Goal: Task Accomplishment & Management: Manage account settings

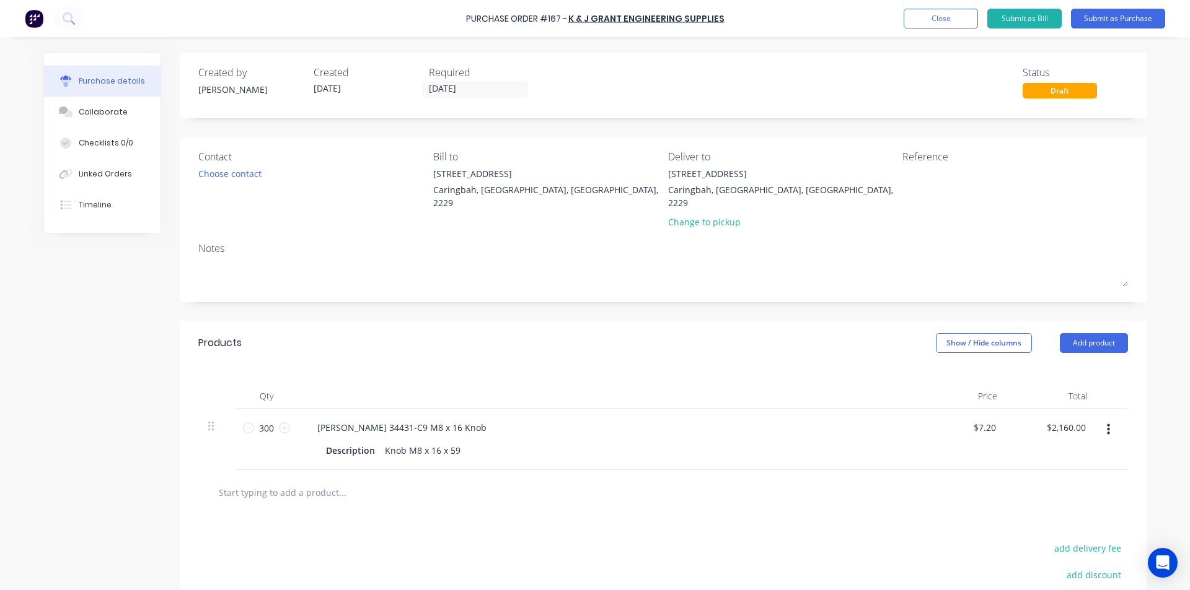
drag, startPoint x: 221, startPoint y: 558, endPoint x: 250, endPoint y: 545, distance: 32.2
drag, startPoint x: 480, startPoint y: 327, endPoint x: 484, endPoint y: 333, distance: 7.8
click at [480, 327] on div "Products Show / Hide columns Add product" at bounding box center [663, 343] width 967 height 45
click at [1095, 17] on button "Submit as Purchase" at bounding box center [1118, 19] width 94 height 20
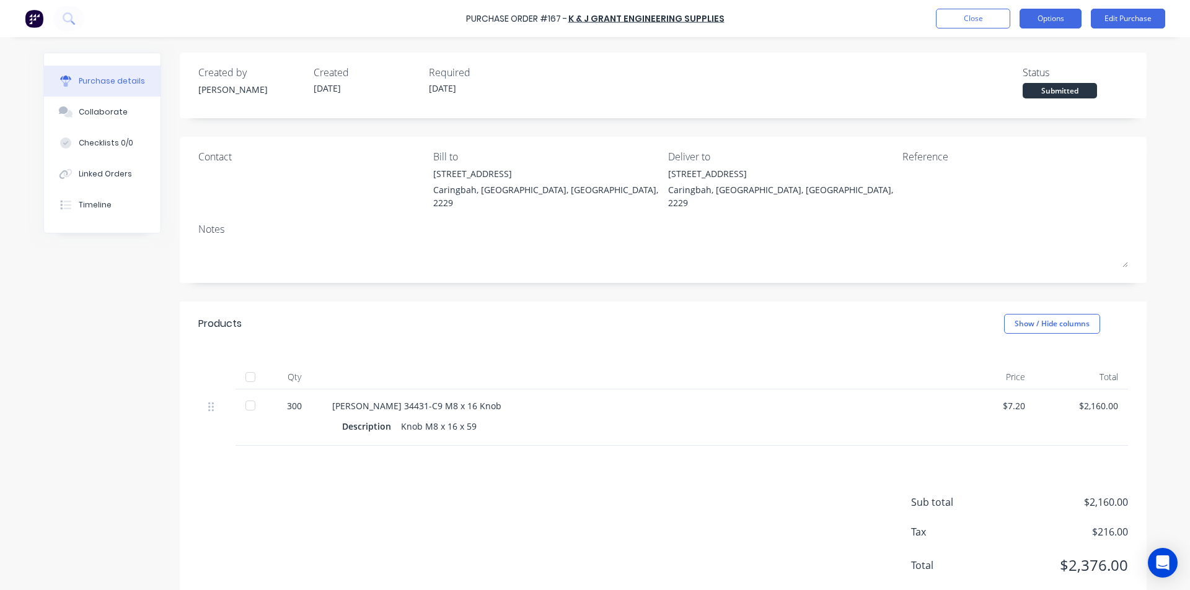
click at [1048, 17] on button "Options" at bounding box center [1050, 19] width 62 height 20
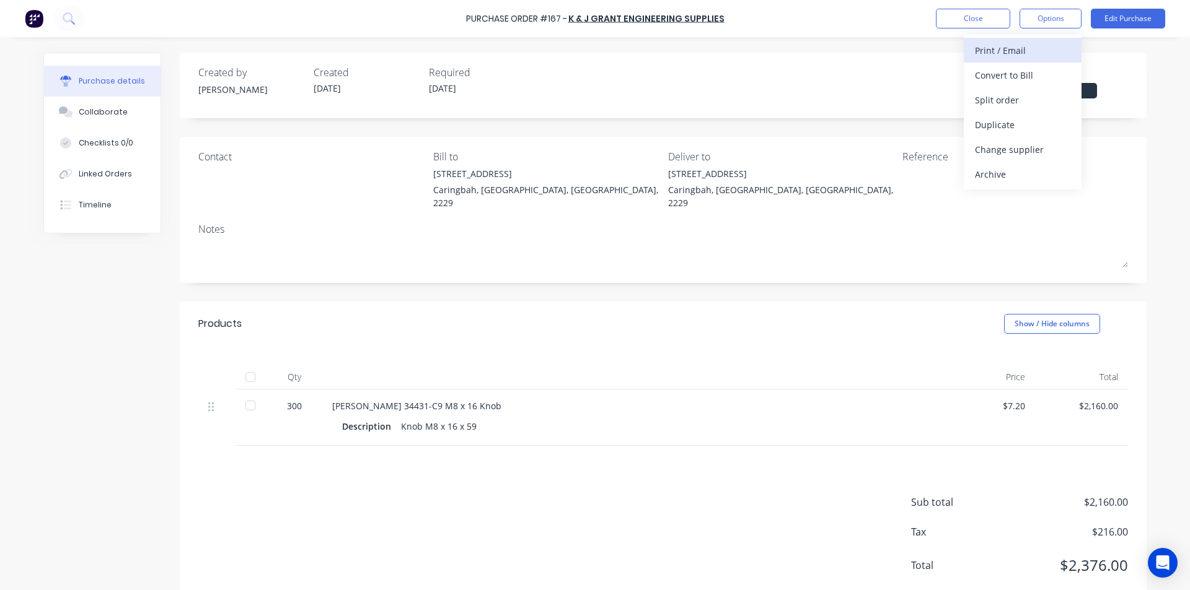
click at [1004, 60] on button "Print / Email" at bounding box center [1023, 50] width 118 height 25
click at [1011, 80] on div "With pricing" at bounding box center [1022, 75] width 95 height 18
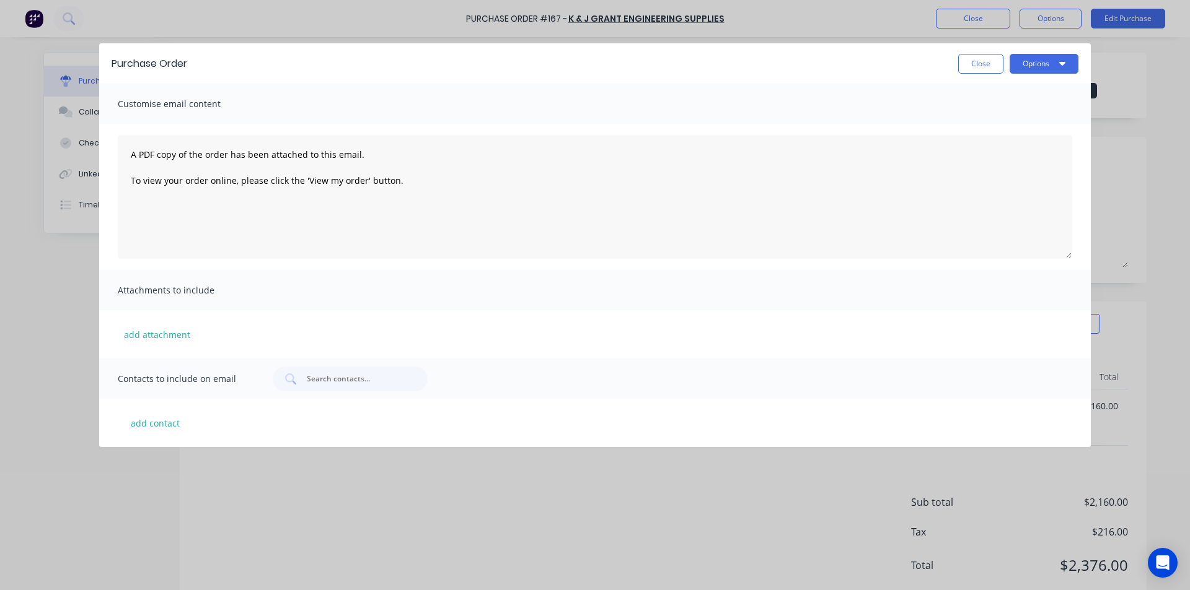
click at [1052, 48] on div "Purchase Order Close Options" at bounding box center [594, 63] width 991 height 40
click at [1053, 62] on button "Options" at bounding box center [1043, 64] width 69 height 20
click at [1003, 124] on div "Print" at bounding box center [1019, 120] width 95 height 18
click at [973, 71] on button "Close" at bounding box center [980, 64] width 45 height 20
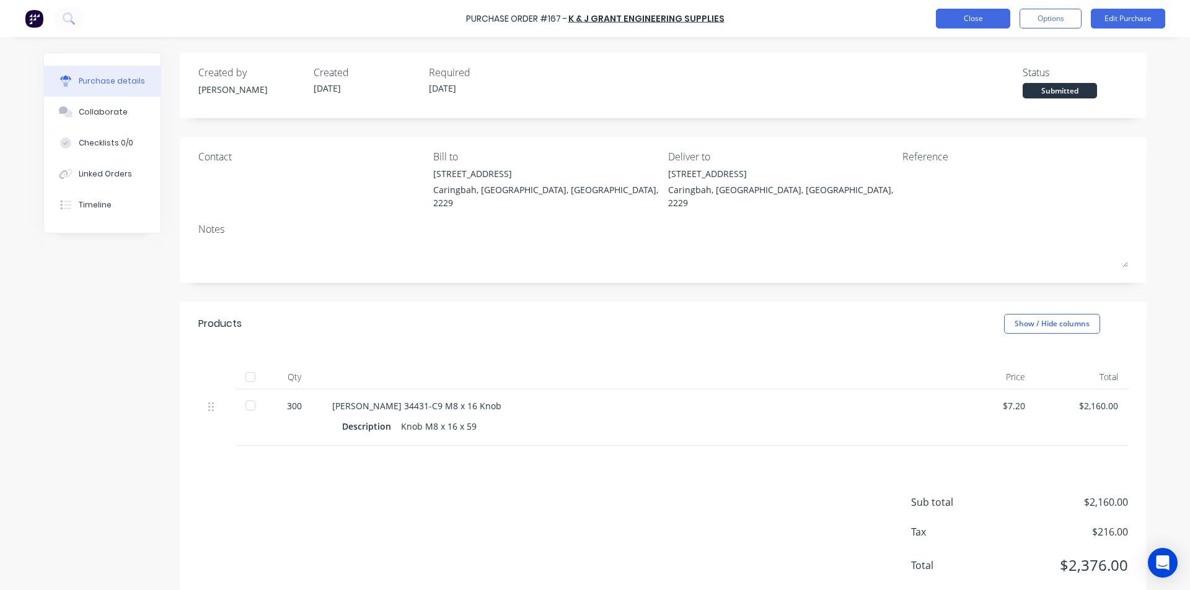
click at [953, 14] on button "Close" at bounding box center [973, 19] width 74 height 20
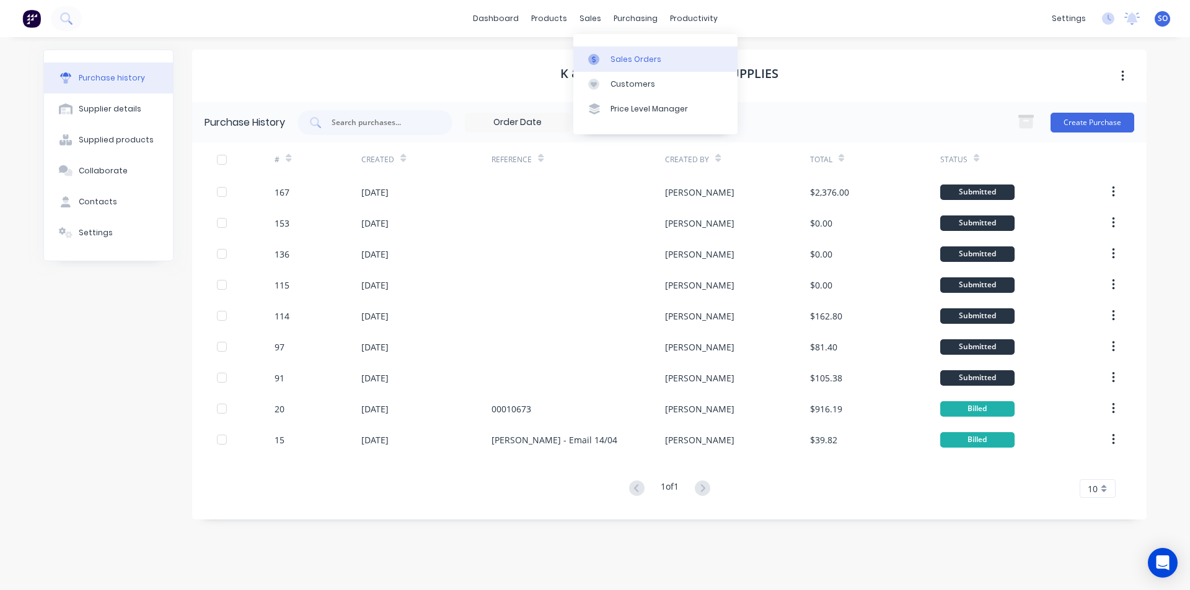
click at [607, 59] on link "Sales Orders" at bounding box center [655, 58] width 164 height 25
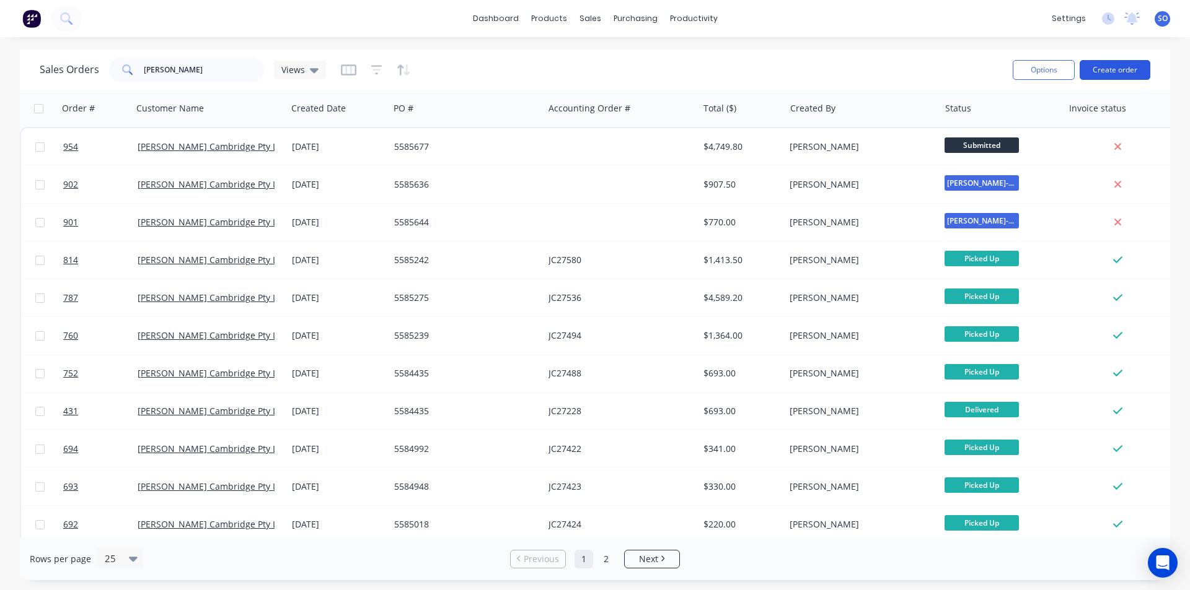
click at [1119, 68] on button "Create order" at bounding box center [1114, 70] width 71 height 20
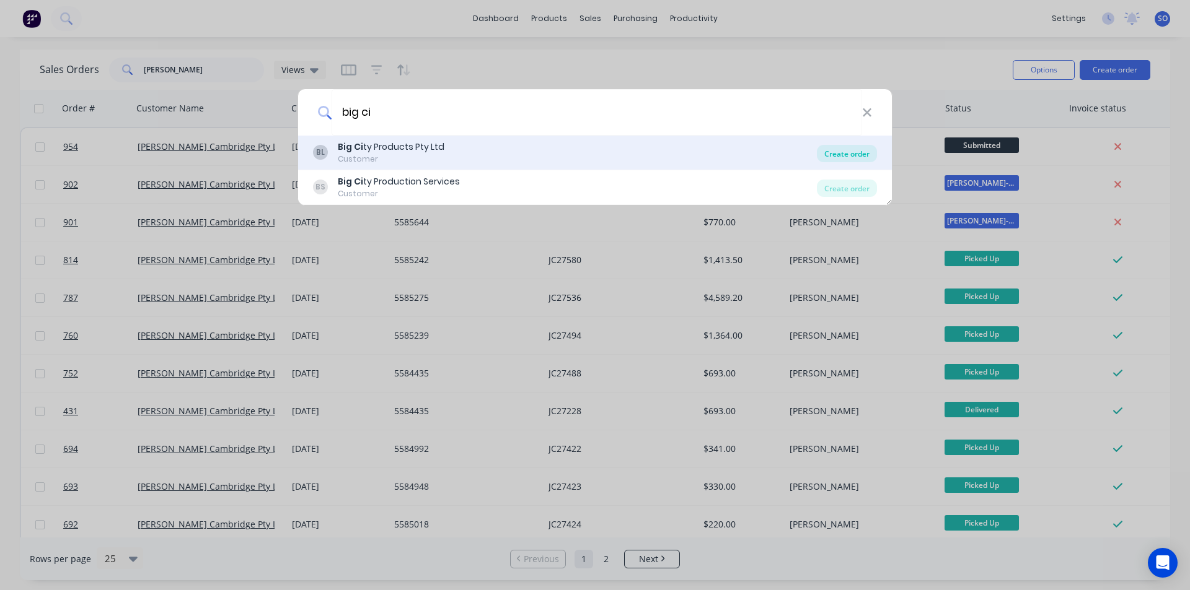
type input "big ci"
click at [833, 145] on div "Create order" at bounding box center [847, 153] width 60 height 17
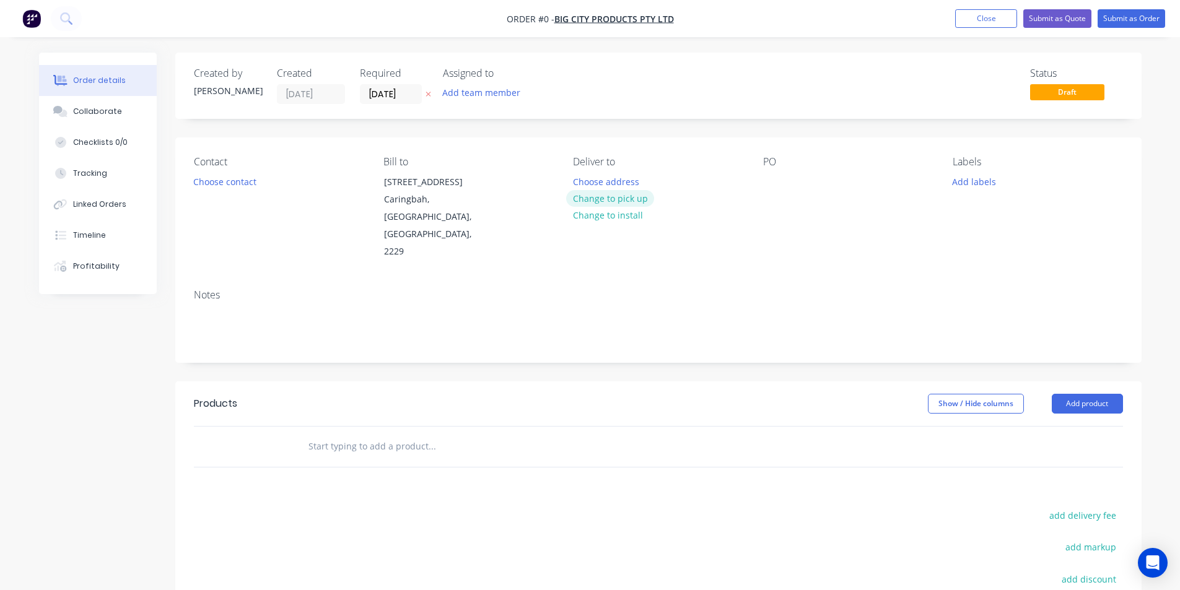
click at [586, 194] on button "Change to pick up" at bounding box center [610, 198] width 88 height 17
click at [252, 185] on button "Choose contact" at bounding box center [225, 181] width 76 height 17
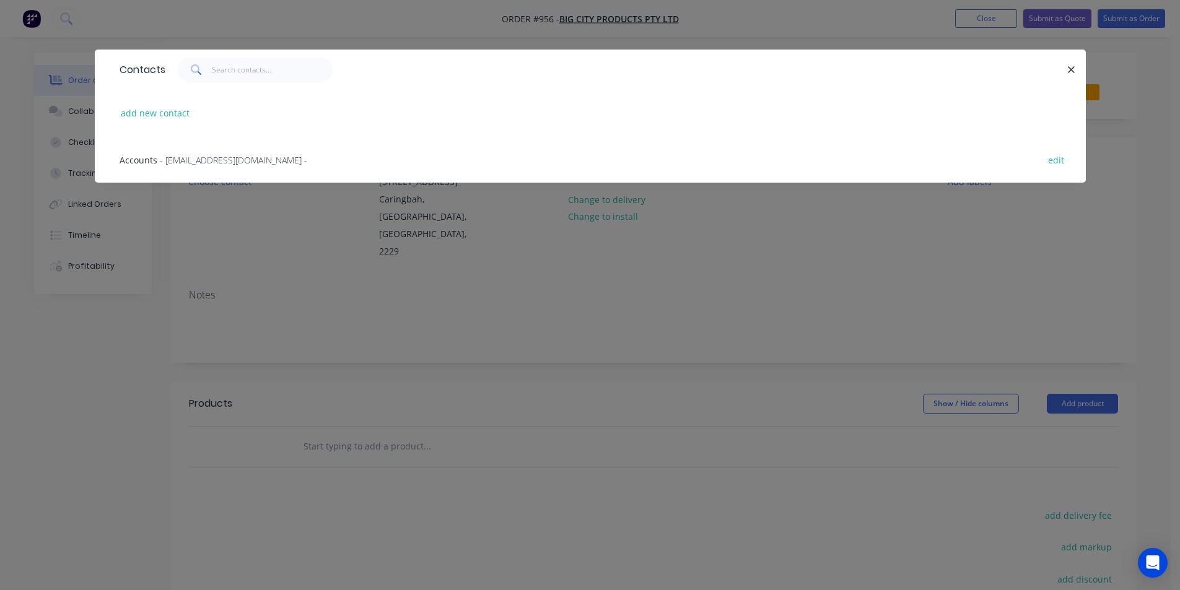
click at [252, 151] on div "Accounts - [EMAIL_ADDRESS][DOMAIN_NAME] - edit" at bounding box center [590, 159] width 954 height 46
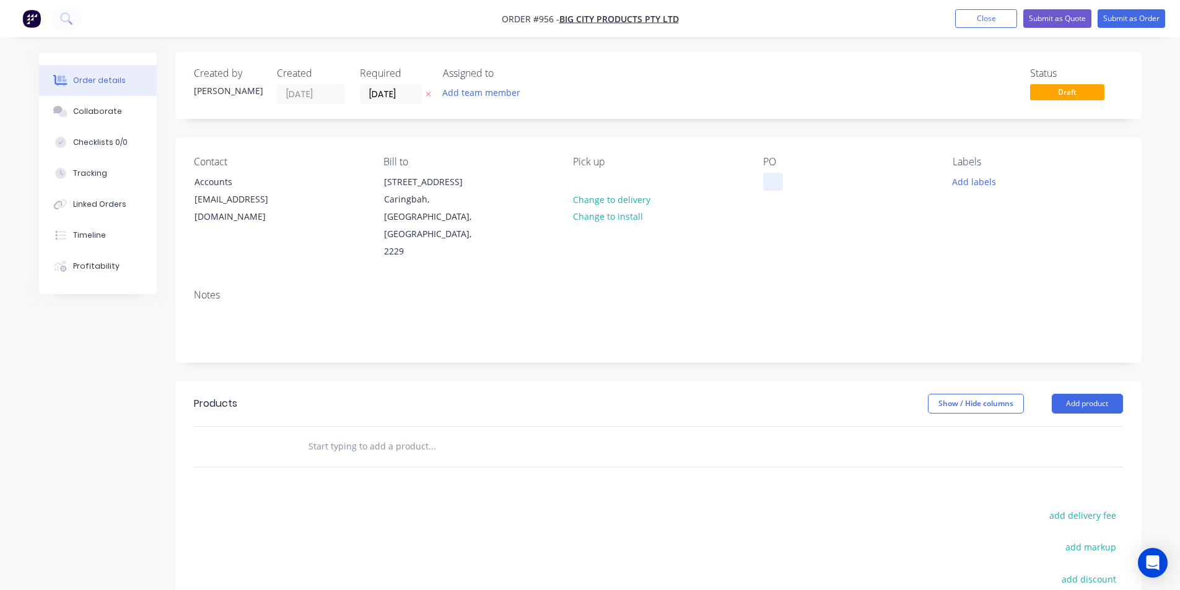
click at [780, 185] on div at bounding box center [773, 182] width 20 height 18
click at [582, 394] on div "Show / Hide columns Add product" at bounding box center [757, 404] width 732 height 20
click at [372, 434] on input "text" at bounding box center [432, 446] width 248 height 25
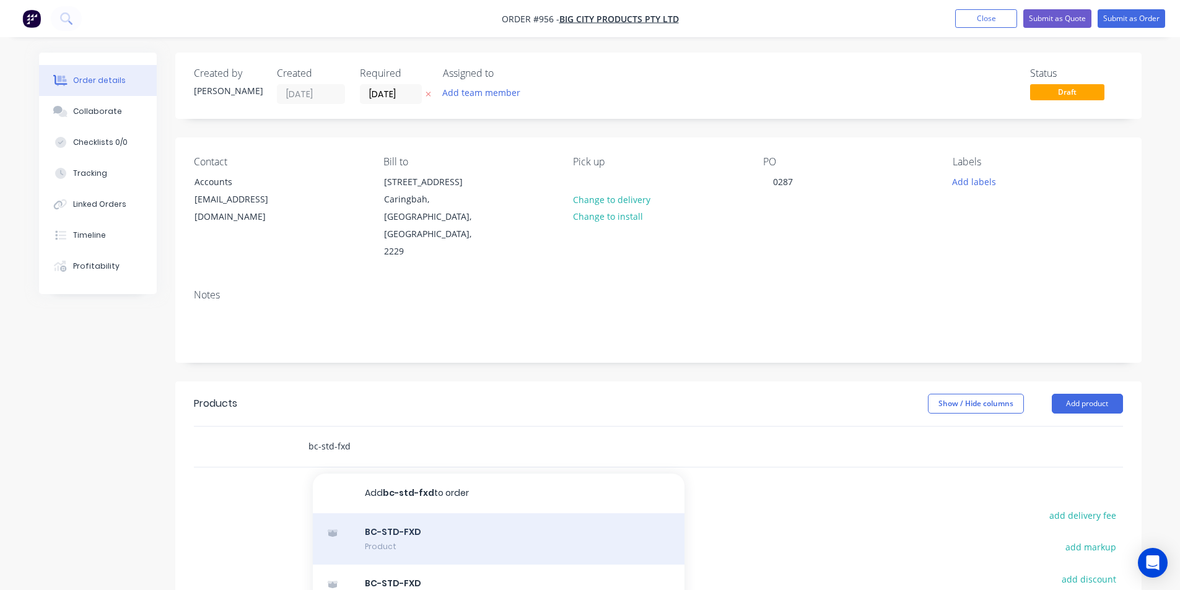
type input "bc-std-fxd"
click at [456, 515] on div "BC-STD-FXD Product" at bounding box center [499, 540] width 372 height 52
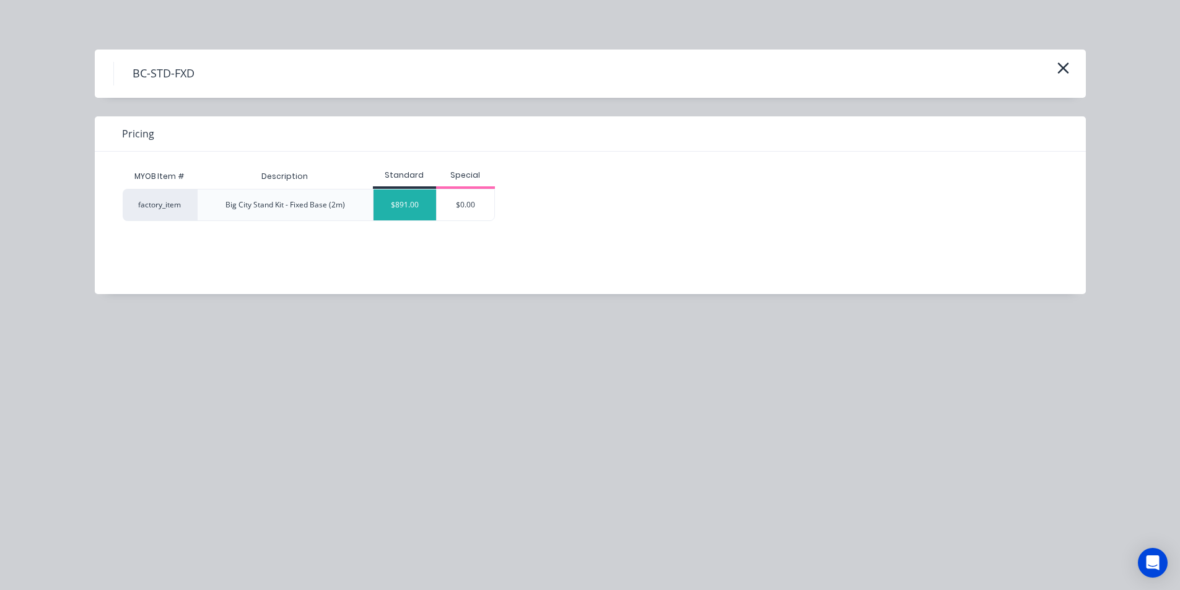
click at [380, 210] on div "$891.00" at bounding box center [405, 205] width 63 height 31
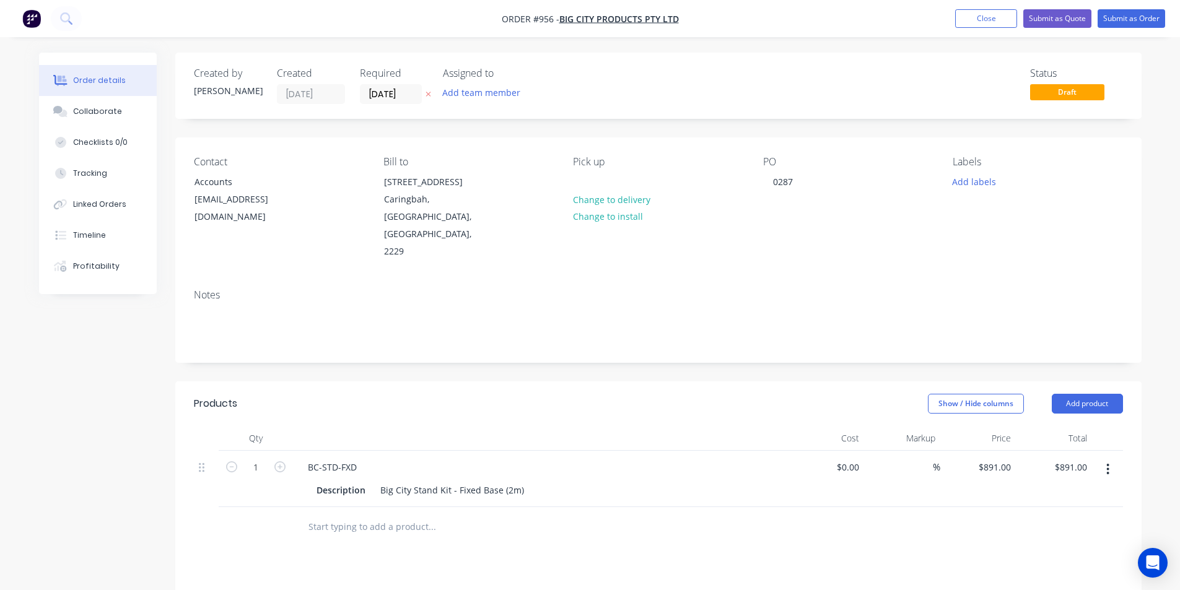
click at [349, 515] on input "text" at bounding box center [432, 527] width 248 height 25
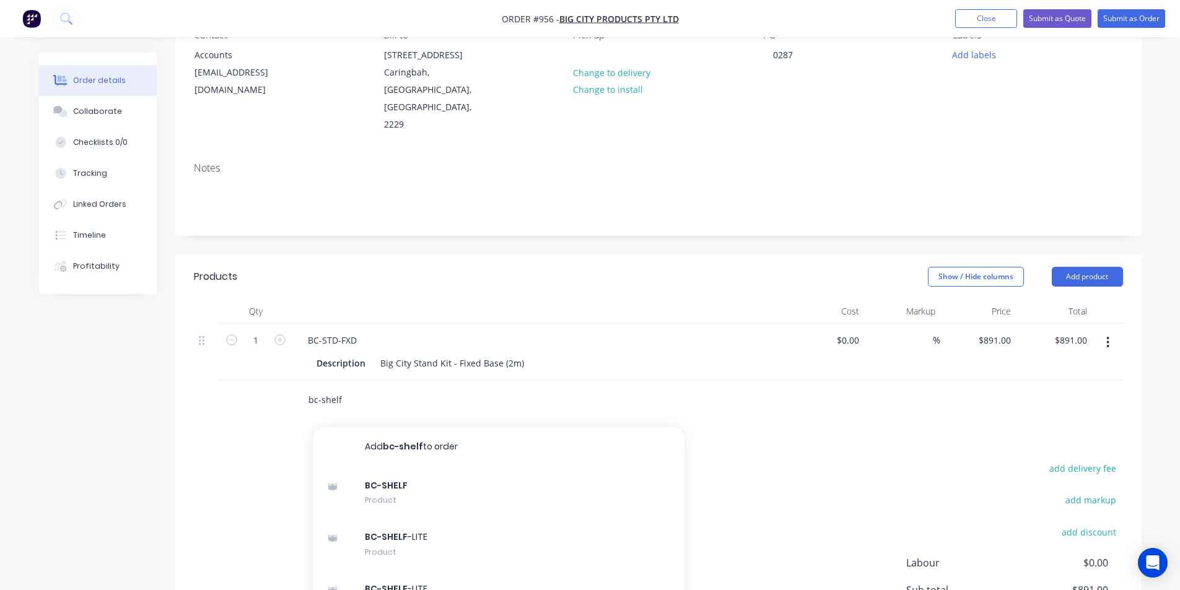
scroll to position [165, 0]
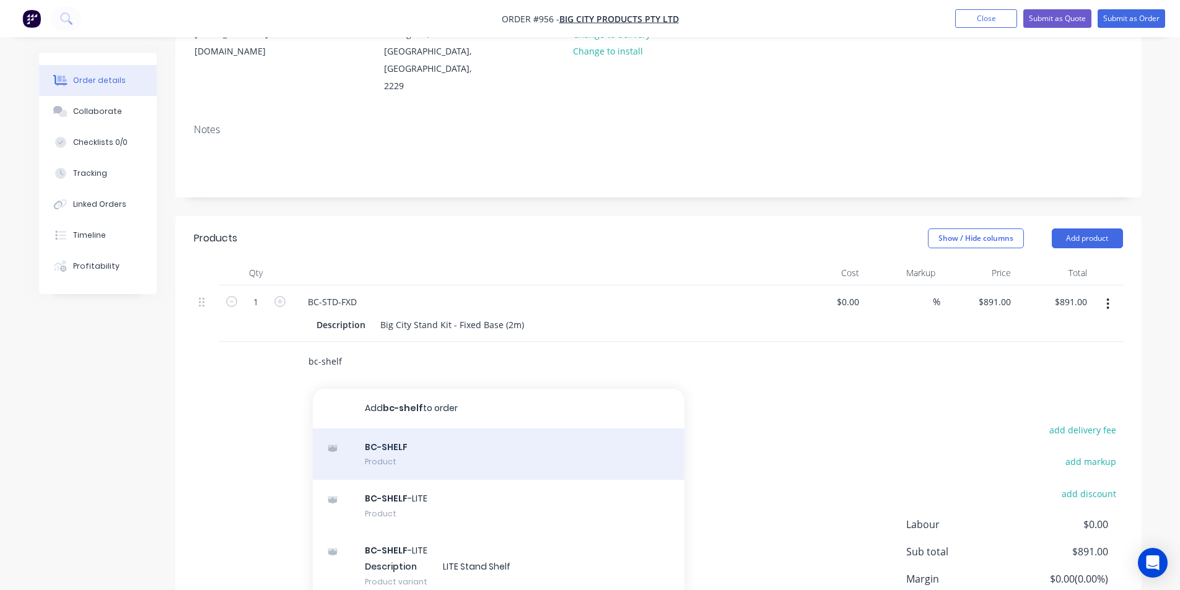
type input "bc-shelf"
click at [413, 431] on div "BC-SHELF Product" at bounding box center [499, 455] width 372 height 52
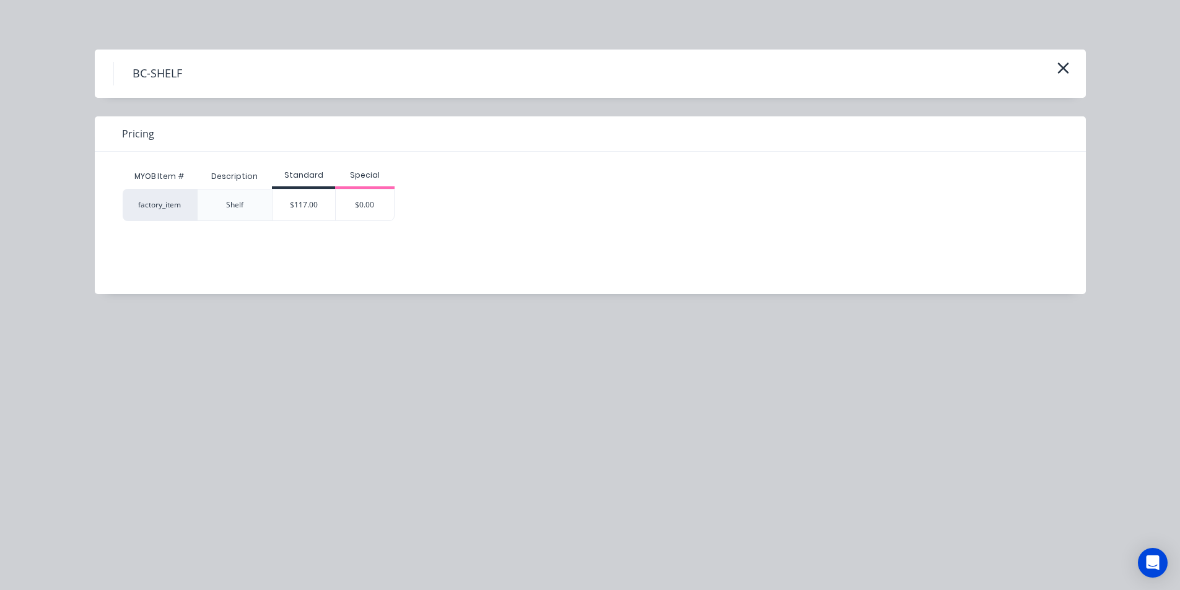
click at [303, 235] on div "MYOB Item # Description Standard Special factory_item Shelf $117.00 $0.00" at bounding box center [581, 214] width 973 height 124
click at [301, 217] on div "$117.00" at bounding box center [304, 205] width 63 height 31
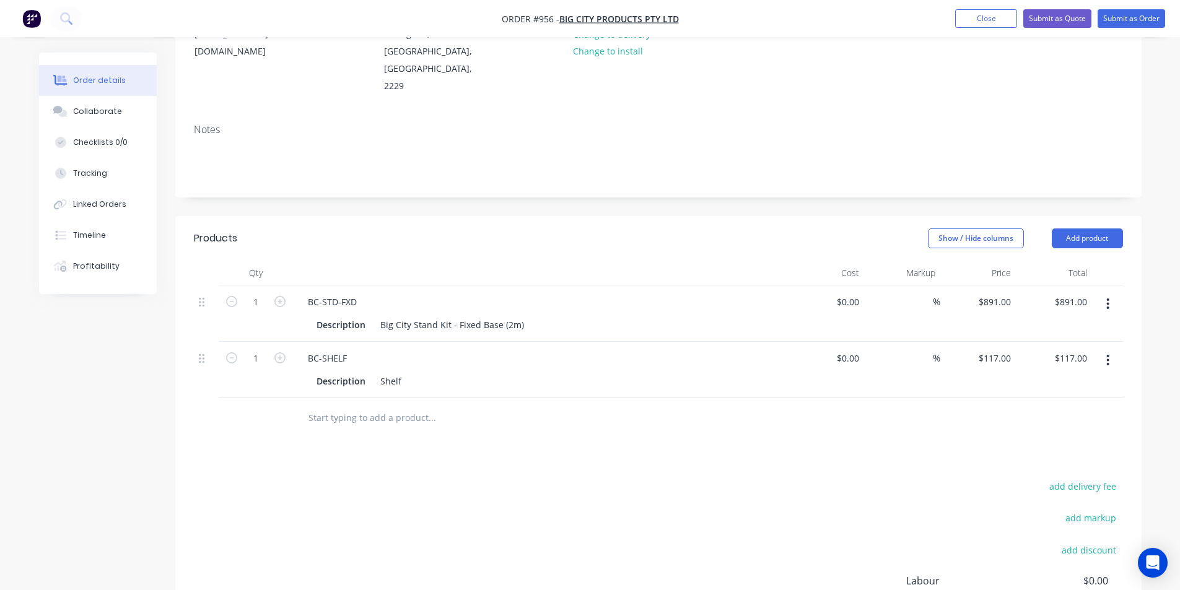
click at [779, 478] on div "add delivery fee add markup add discount Labour $0.00 Sub total $1,008.00 Margi…" at bounding box center [658, 597] width 929 height 239
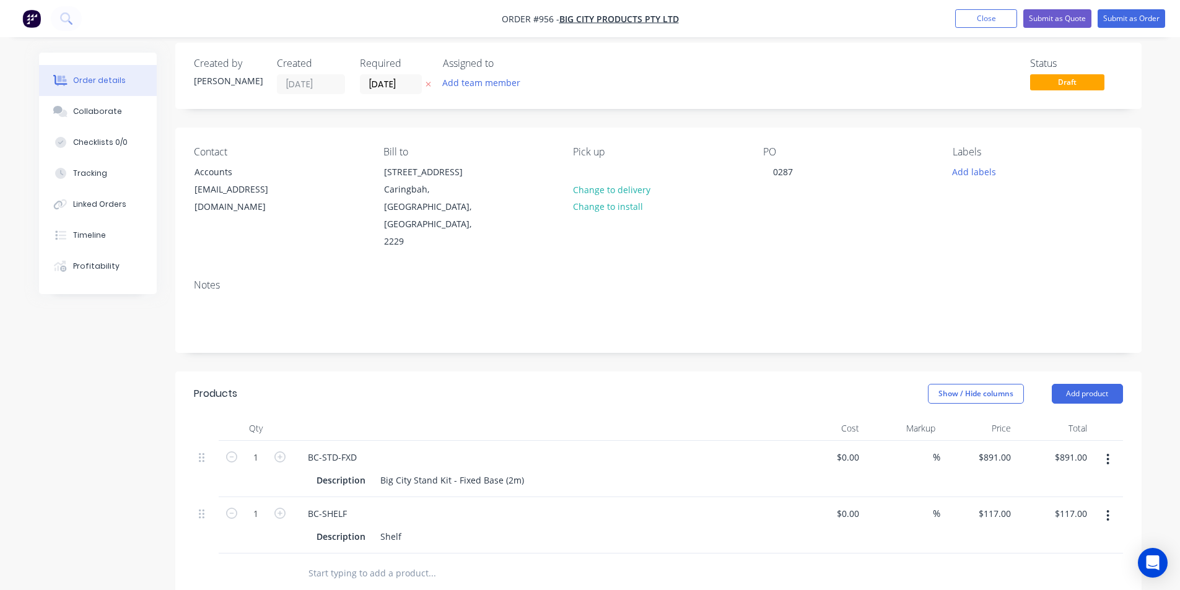
scroll to position [0, 0]
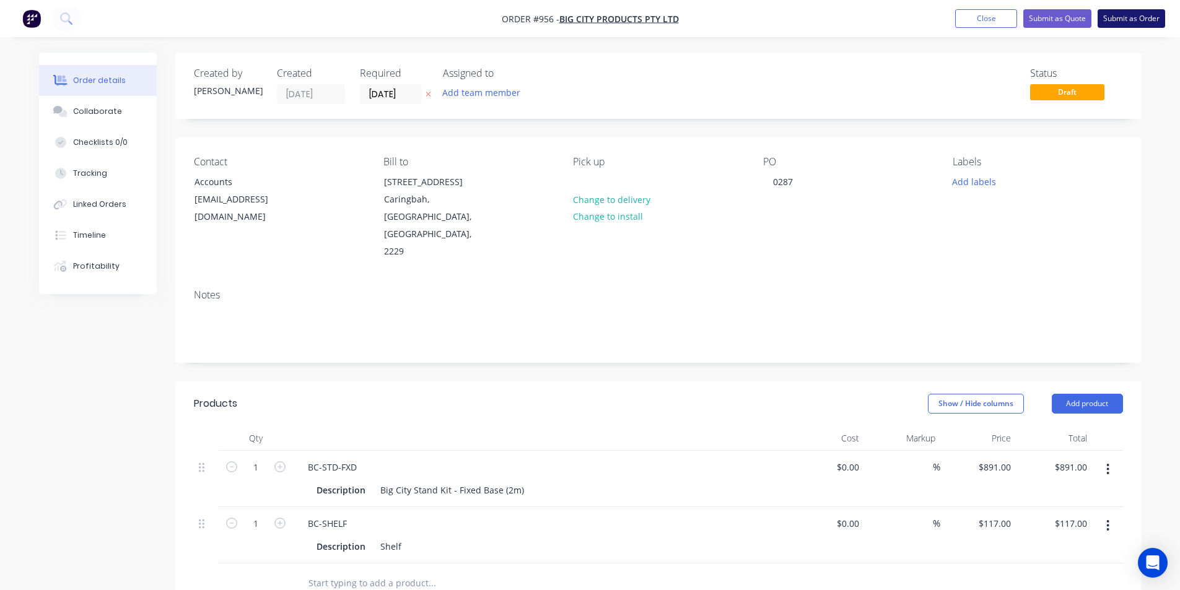
click at [1133, 15] on button "Submit as Order" at bounding box center [1132, 18] width 68 height 19
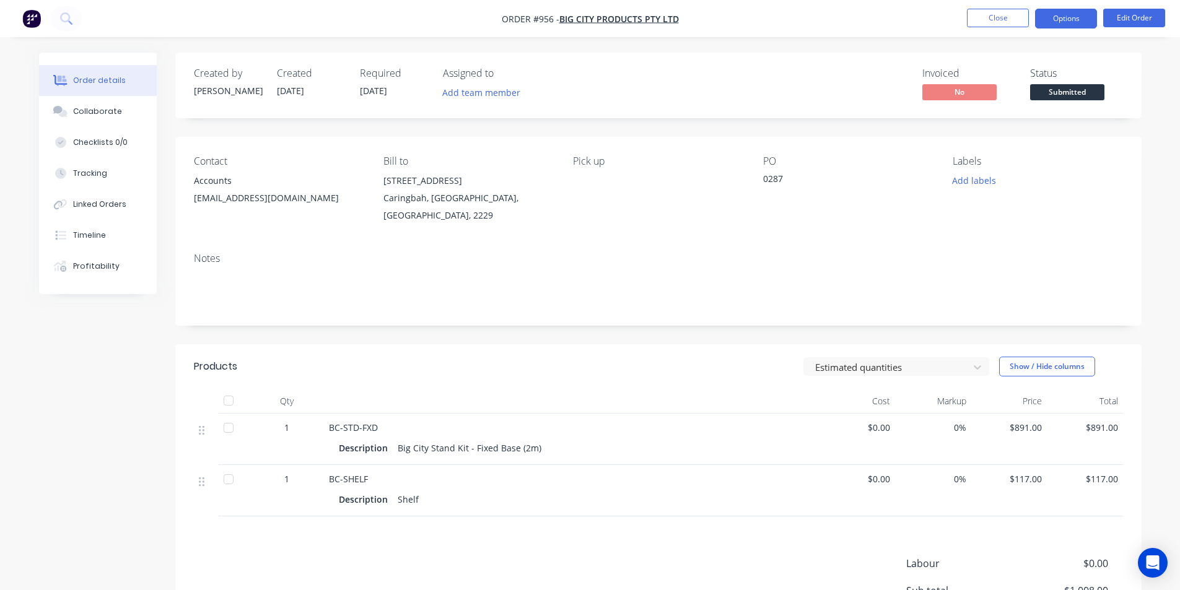
click at [1057, 25] on button "Options" at bounding box center [1066, 19] width 62 height 20
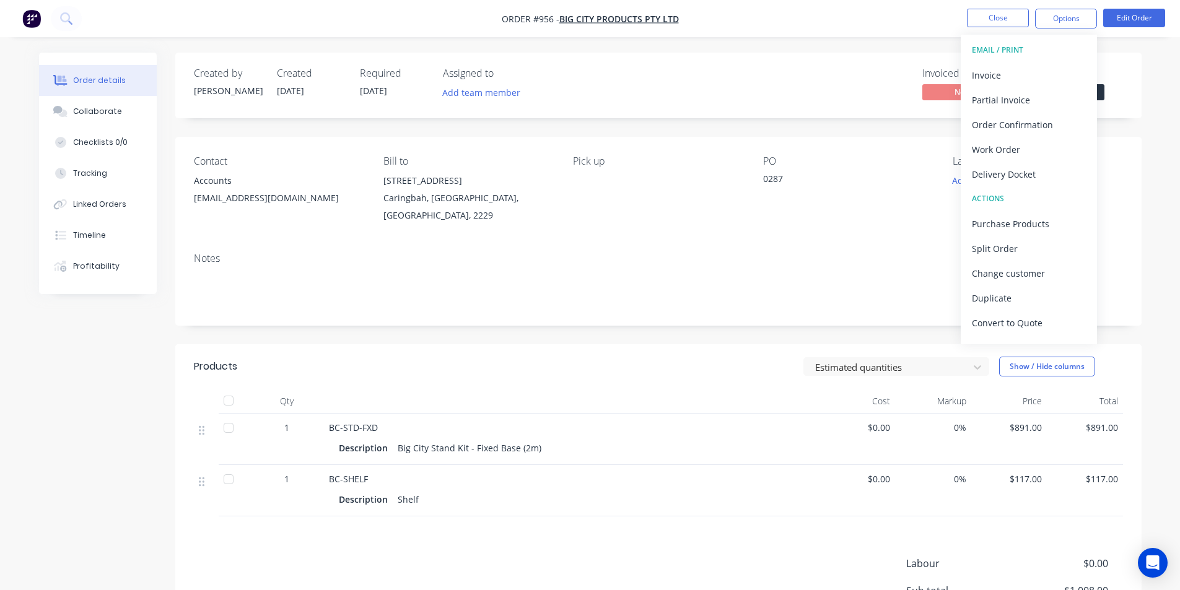
click at [1133, 90] on div "Created by [PERSON_NAME] Created [DATE] Required [DATE] Assigned to Add team me…" at bounding box center [658, 86] width 967 height 66
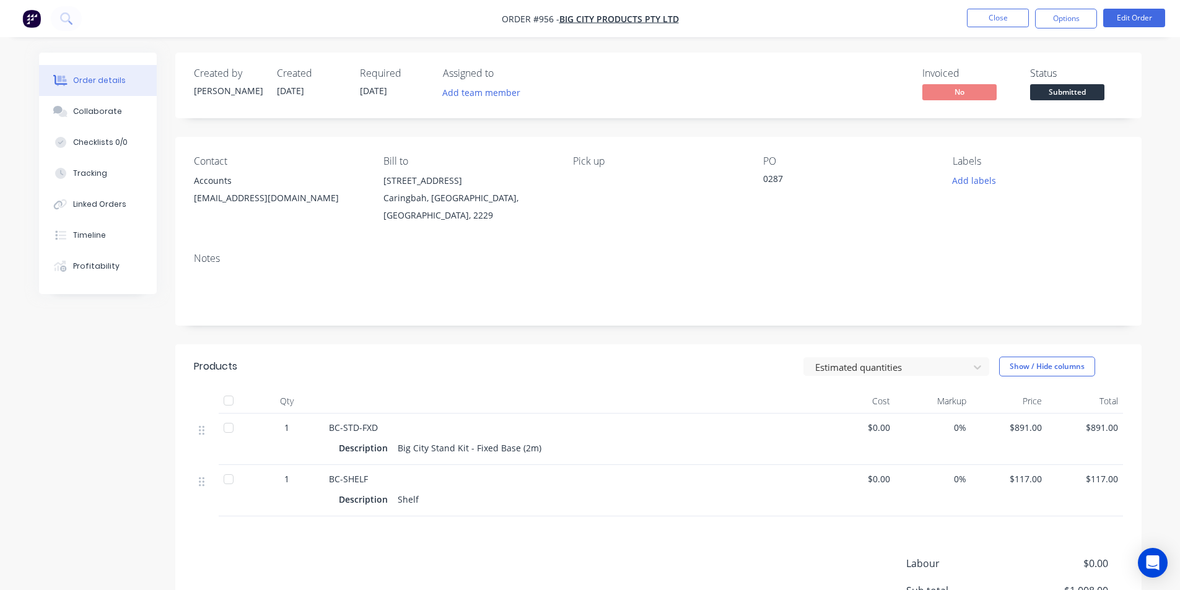
click at [1069, 90] on span "Submitted" at bounding box center [1067, 91] width 74 height 15
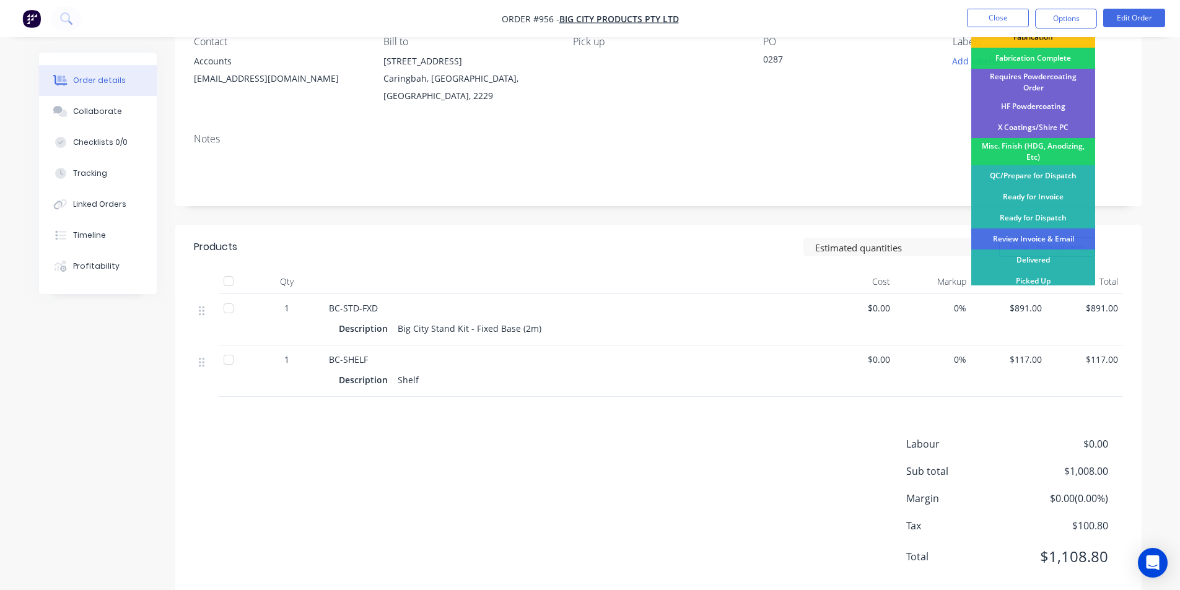
scroll to position [147, 0]
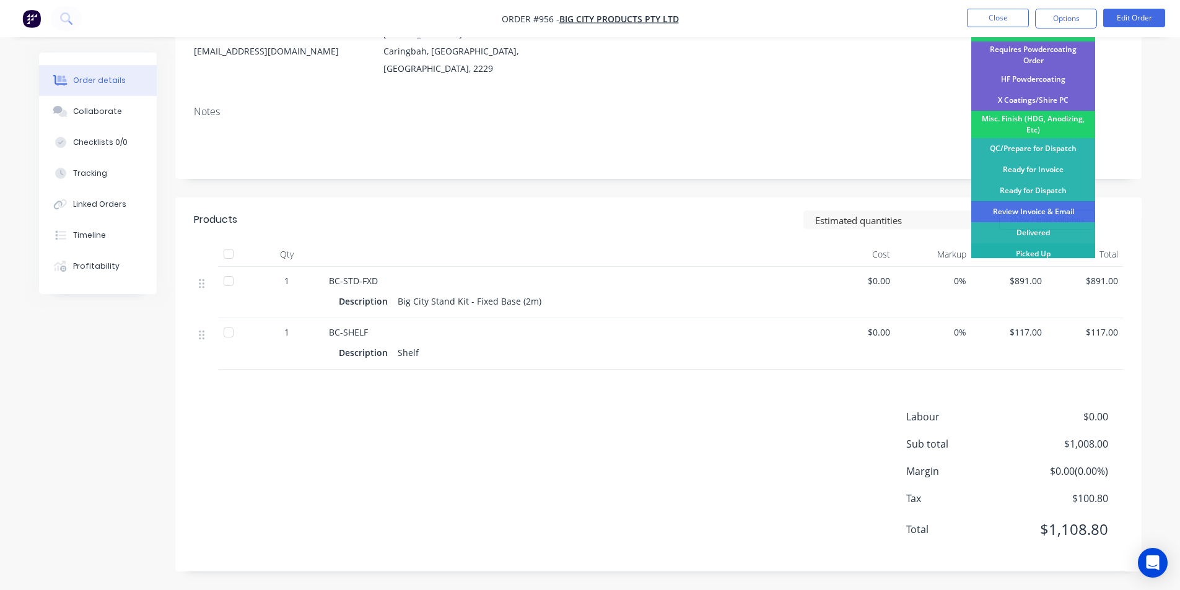
click at [1040, 248] on div "Picked Up" at bounding box center [1034, 254] width 124 height 21
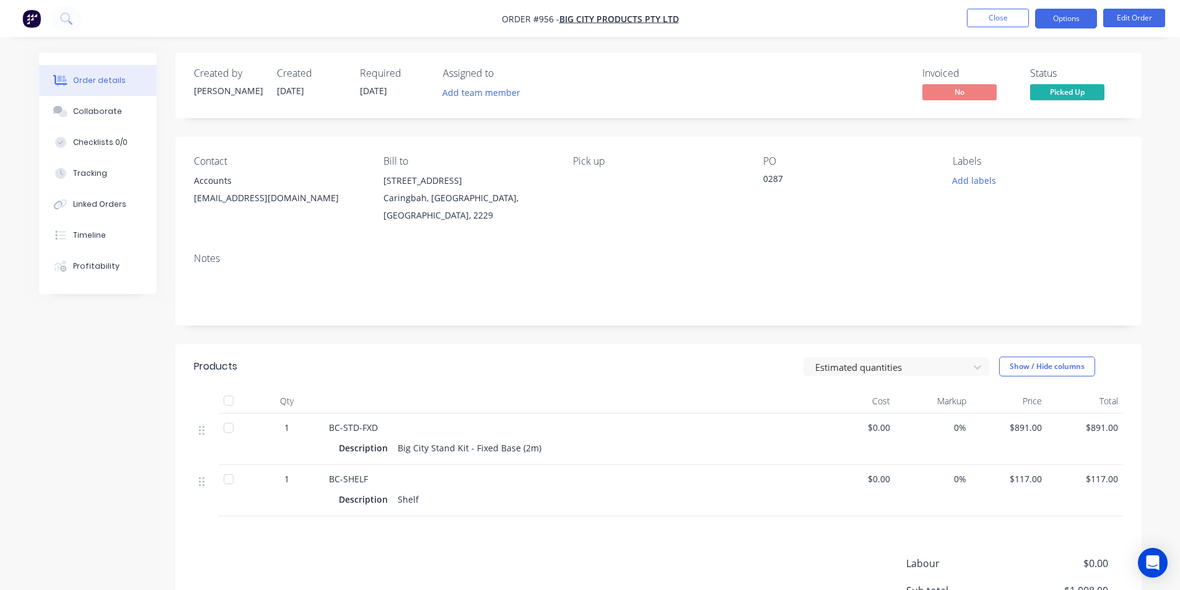
click at [1073, 15] on button "Options" at bounding box center [1066, 19] width 62 height 20
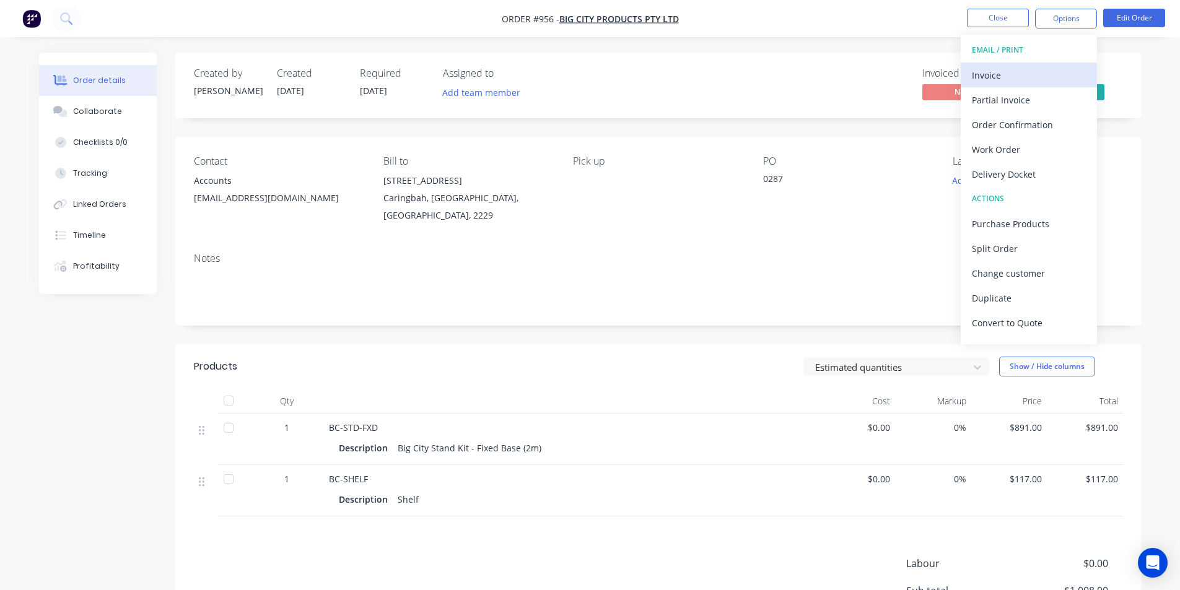
click at [1053, 70] on div "Invoice" at bounding box center [1029, 75] width 114 height 18
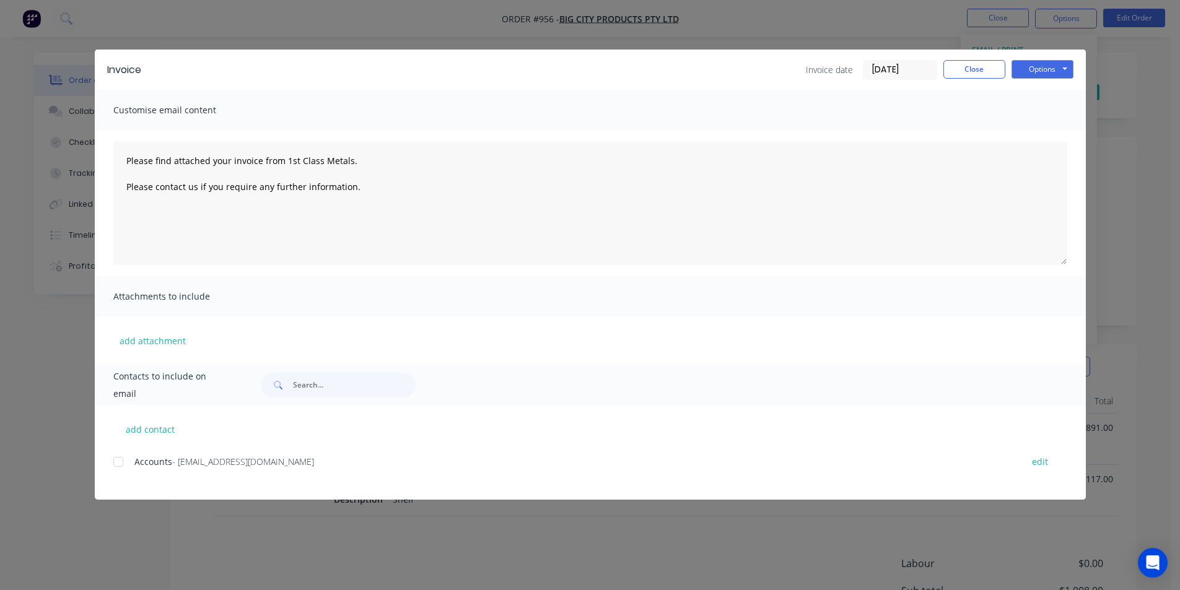
click at [112, 461] on div "add contact Accounts - [EMAIL_ADDRESS][DOMAIN_NAME] edit" at bounding box center [590, 452] width 991 height 95
click at [115, 462] on div at bounding box center [118, 462] width 25 height 25
click at [1034, 74] on button "Options" at bounding box center [1043, 69] width 62 height 19
click at [1034, 137] on button "Email" at bounding box center [1051, 132] width 79 height 20
drag, startPoint x: 1034, startPoint y: 67, endPoint x: 1029, endPoint y: 76, distance: 10.3
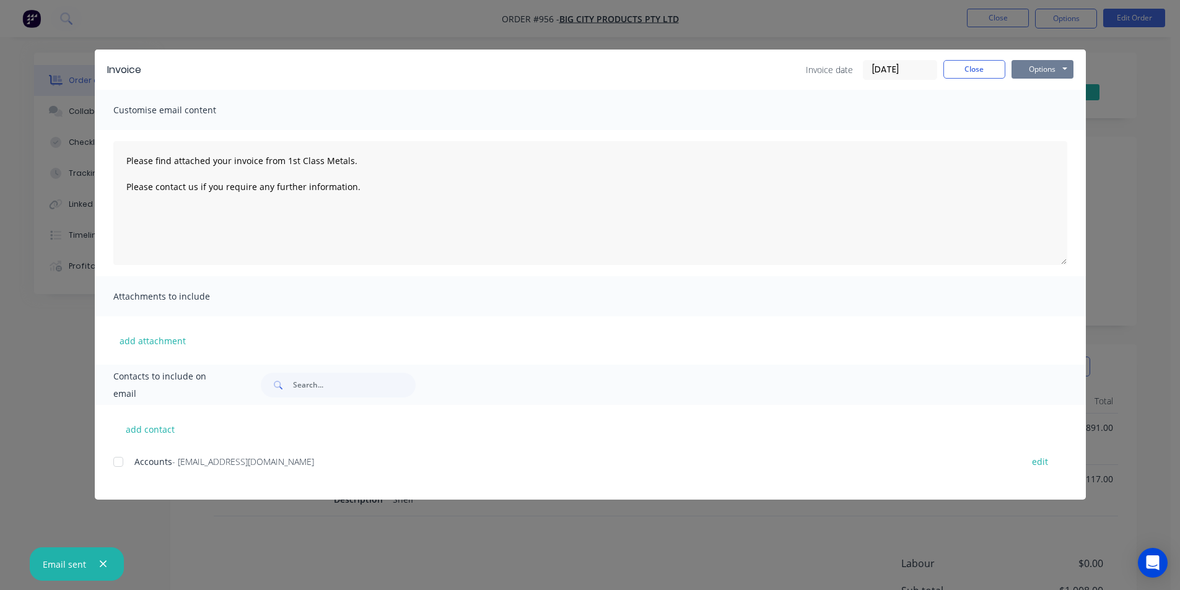
click at [1034, 68] on button "Options" at bounding box center [1043, 69] width 62 height 19
click at [1022, 113] on button "Print" at bounding box center [1051, 112] width 79 height 20
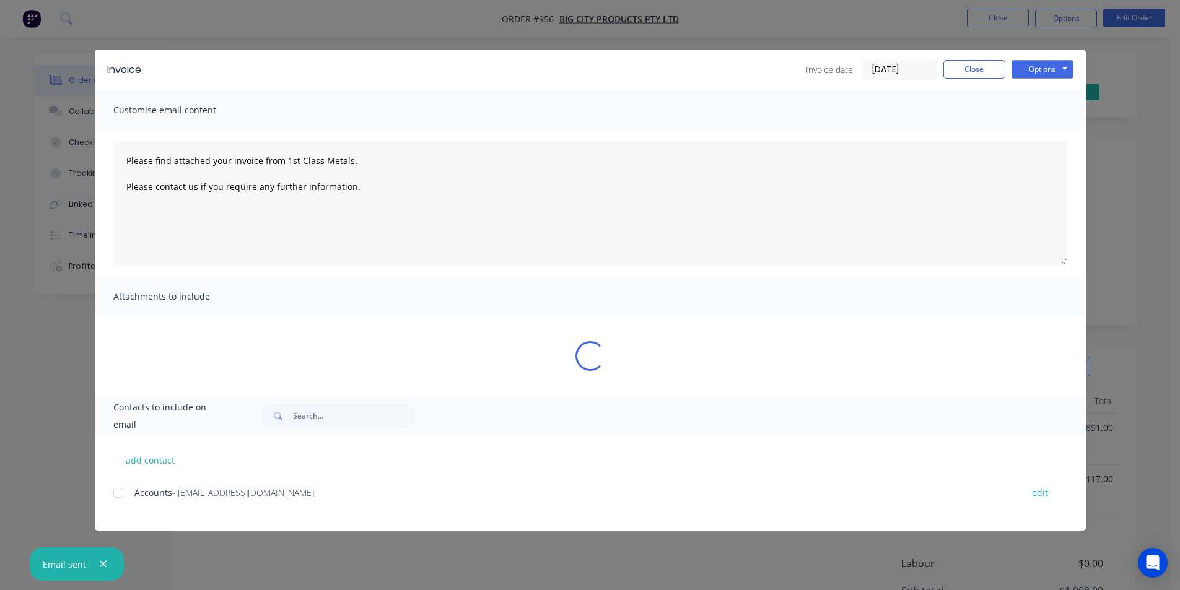
type textarea "Please find attached your invoice from 1st Class Metals. Please contact us if y…"
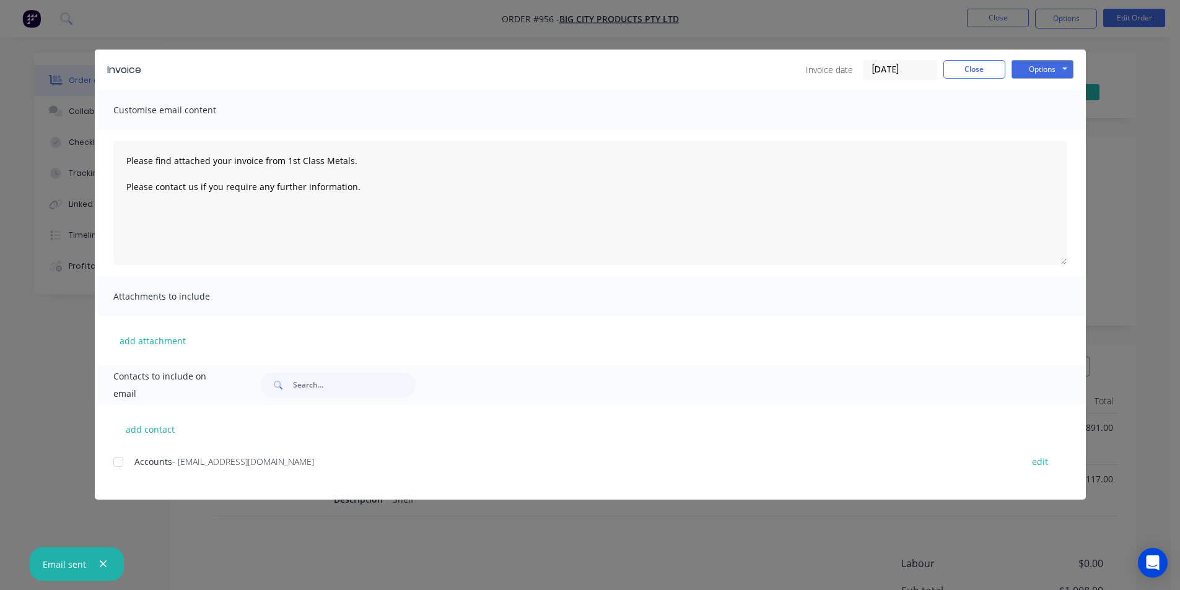
click at [980, 59] on div "Invoice Invoice date [DATE] Close Options Preview Print Email" at bounding box center [590, 70] width 991 height 40
click at [979, 60] on button "Close" at bounding box center [975, 69] width 62 height 19
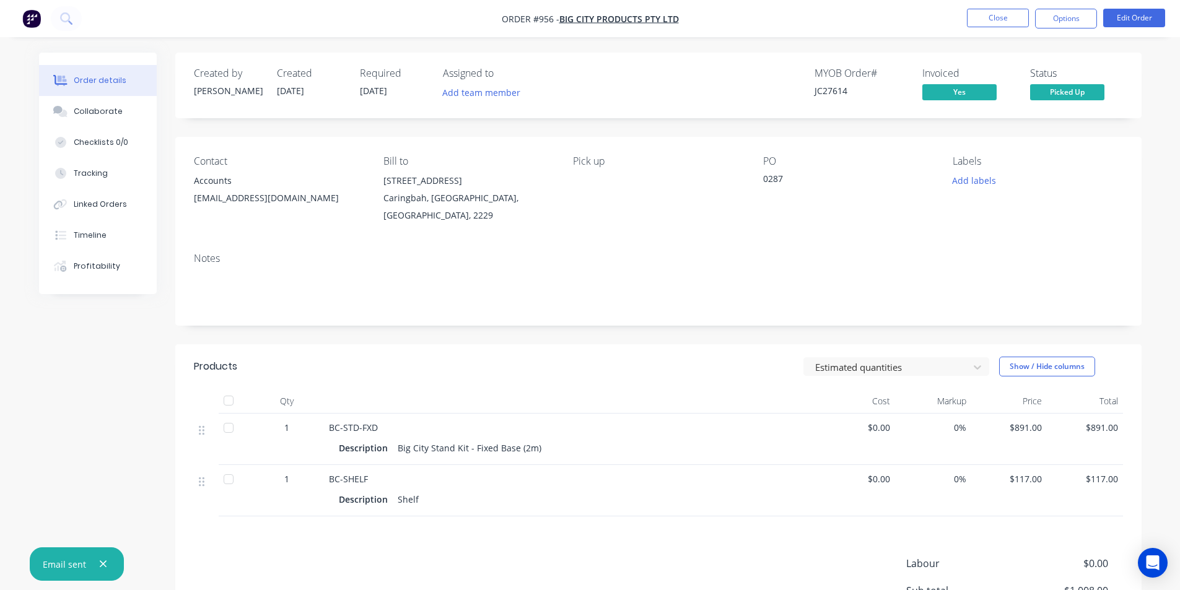
click at [985, 29] on nav "Order #956 - Big City Products Pty Ltd Close Options Edit Order" at bounding box center [590, 18] width 1180 height 37
click at [1058, 20] on button "Options" at bounding box center [1066, 19] width 62 height 20
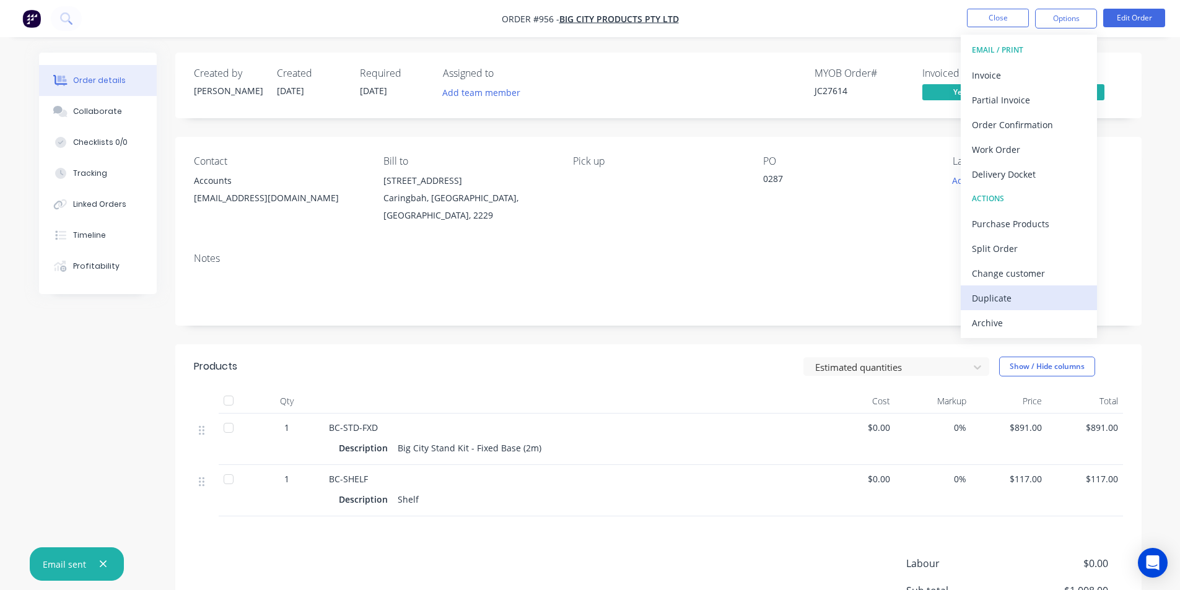
click at [1019, 299] on div "Duplicate" at bounding box center [1029, 298] width 114 height 18
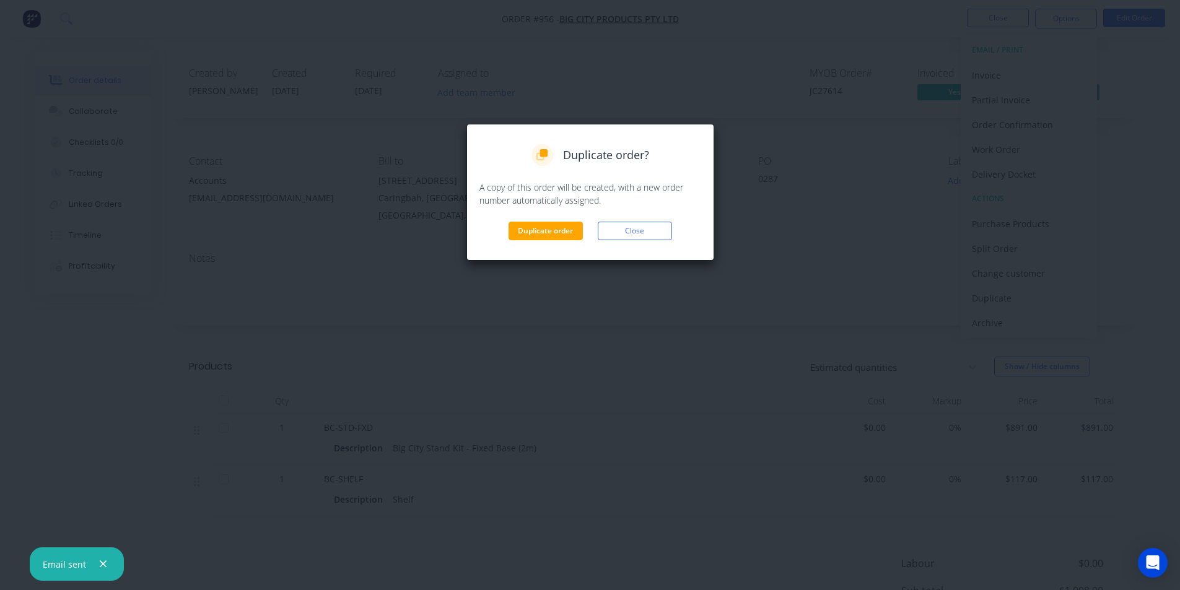
drag, startPoint x: 528, startPoint y: 232, endPoint x: 550, endPoint y: 221, distance: 24.4
click at [528, 233] on button "Duplicate order" at bounding box center [546, 231] width 74 height 19
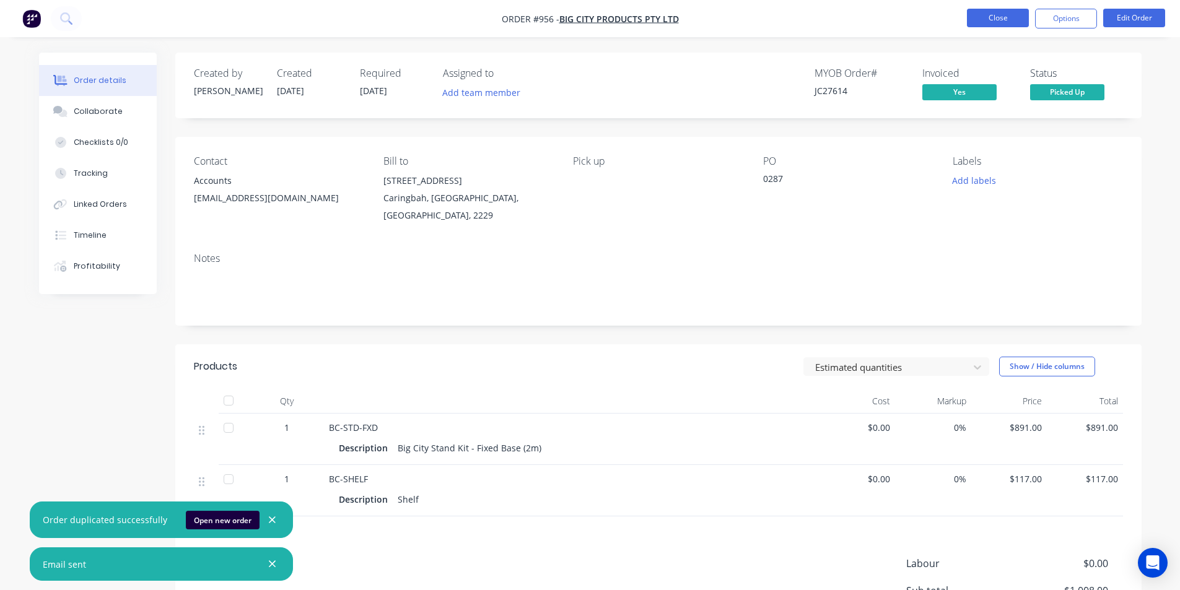
click at [988, 19] on button "Close" at bounding box center [998, 18] width 62 height 19
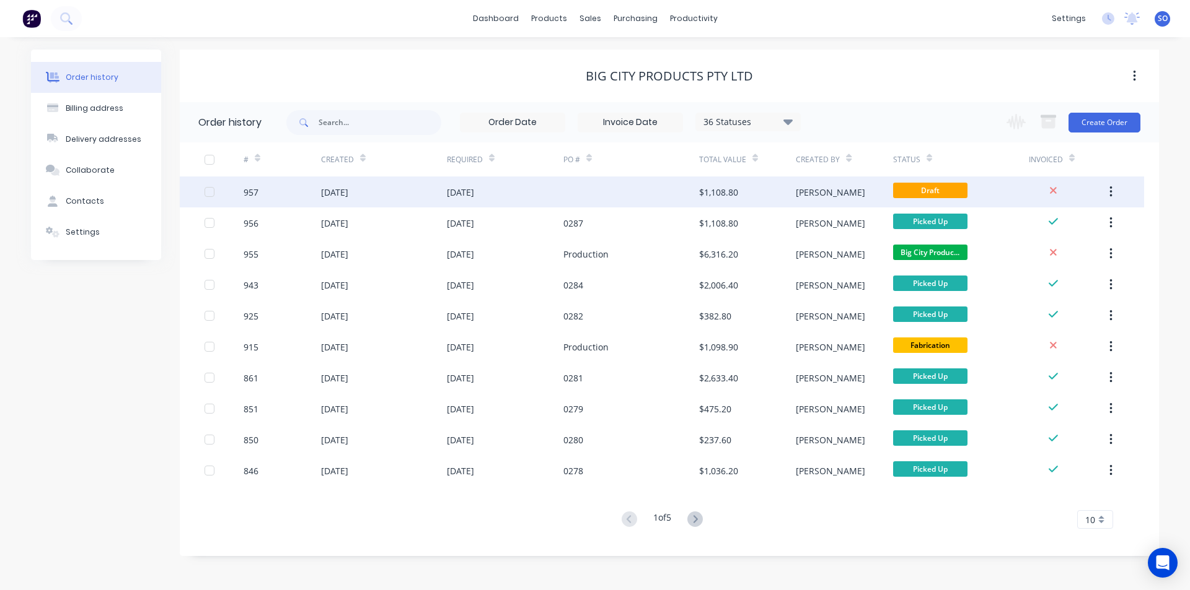
click at [893, 193] on span "Draft" at bounding box center [930, 190] width 74 height 15
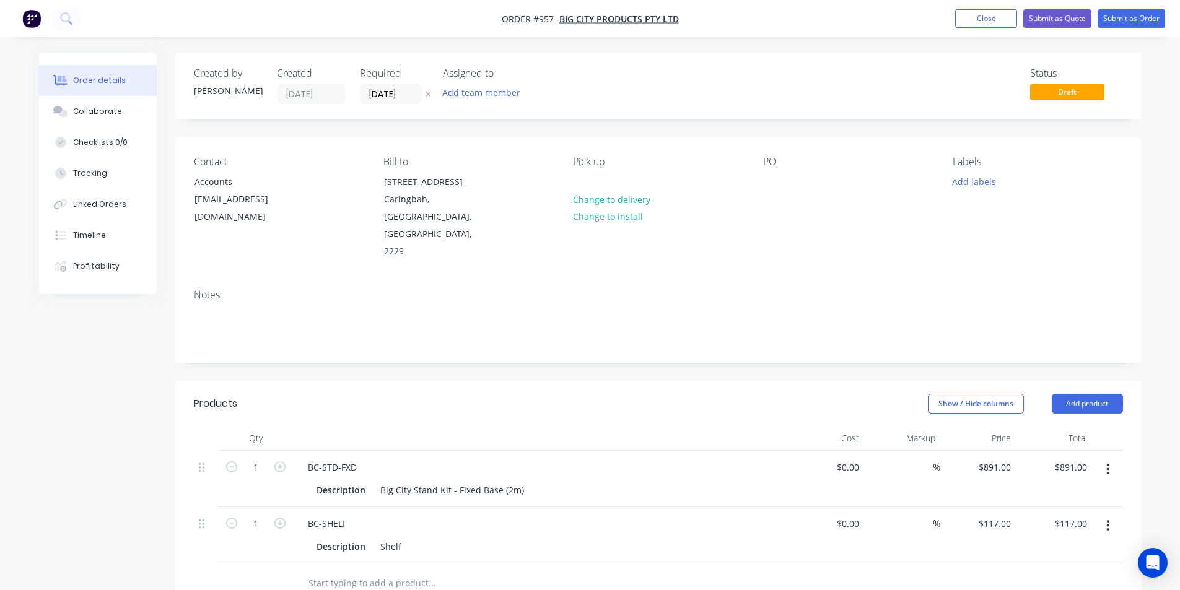
click at [1115, 459] on button "button" at bounding box center [1108, 470] width 29 height 22
click at [1082, 568] on div "Delete" at bounding box center [1064, 577] width 95 height 18
click at [1108, 459] on button "button" at bounding box center [1108, 470] width 29 height 22
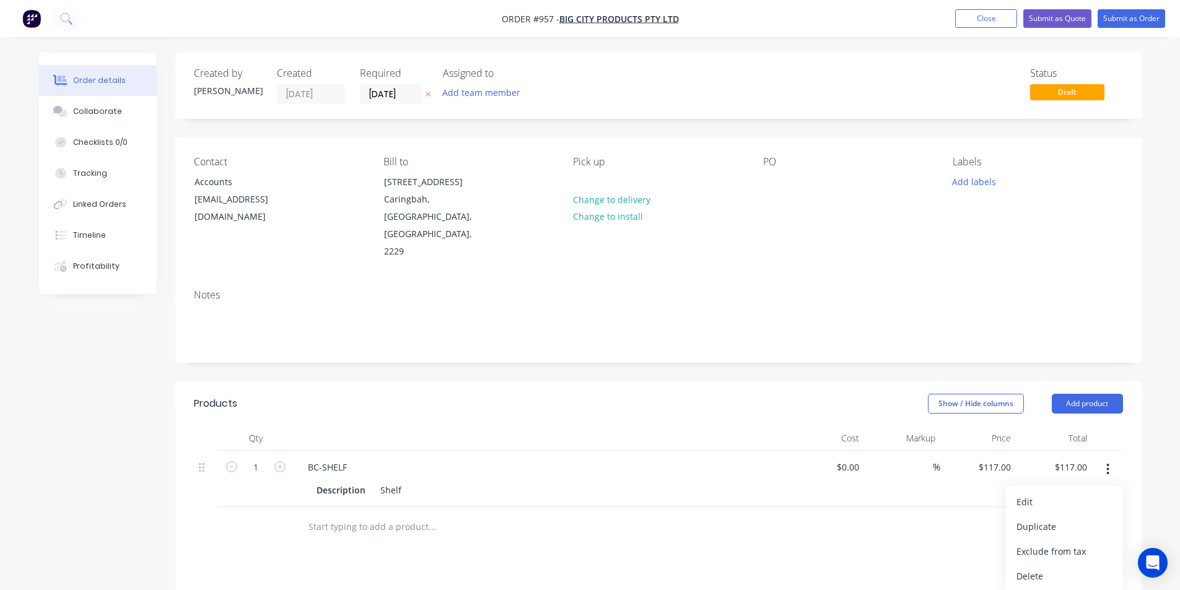
click at [1080, 568] on div "Delete" at bounding box center [1064, 577] width 95 height 18
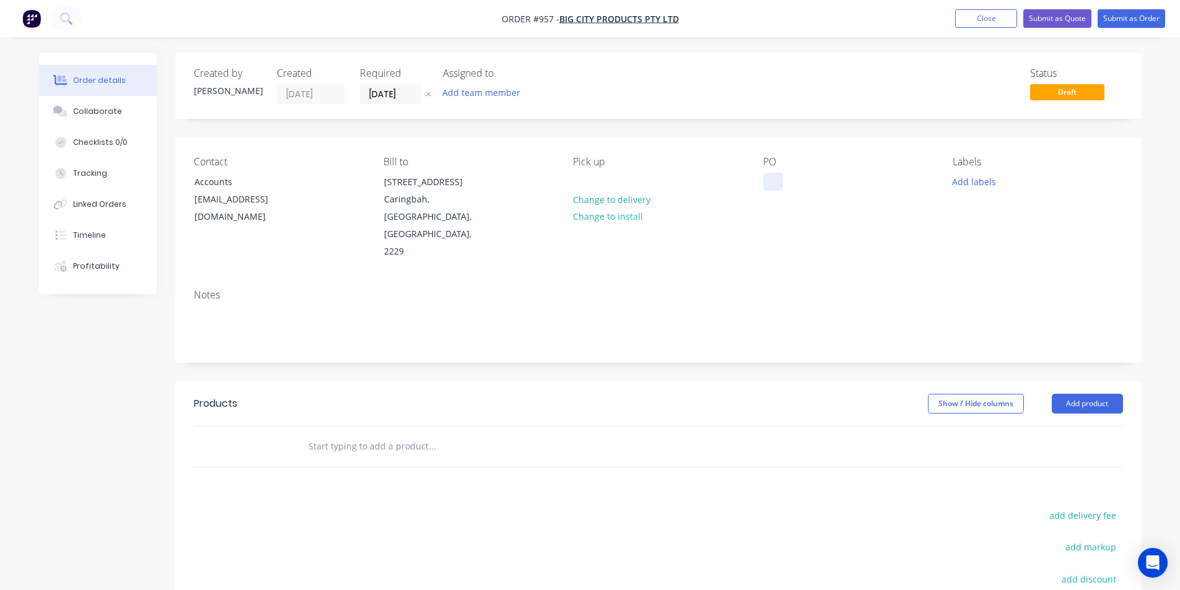
click at [767, 190] on div at bounding box center [773, 182] width 20 height 18
click at [381, 434] on input "text" at bounding box center [432, 446] width 248 height 25
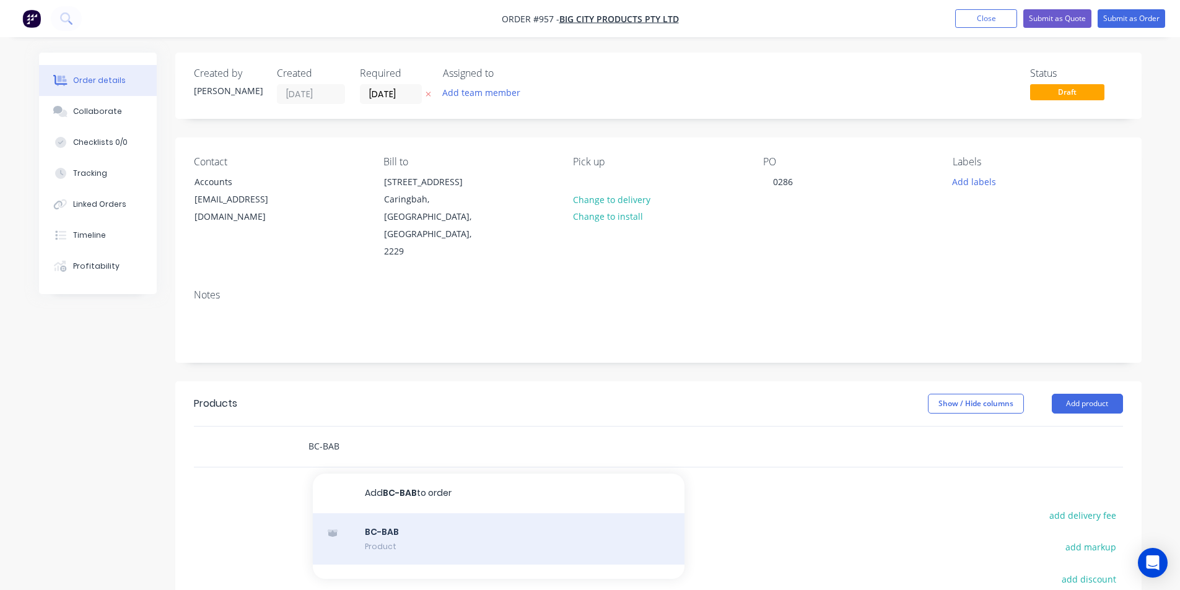
type input "BC-BAB"
click at [378, 514] on div "BC-BAB Product" at bounding box center [499, 540] width 372 height 52
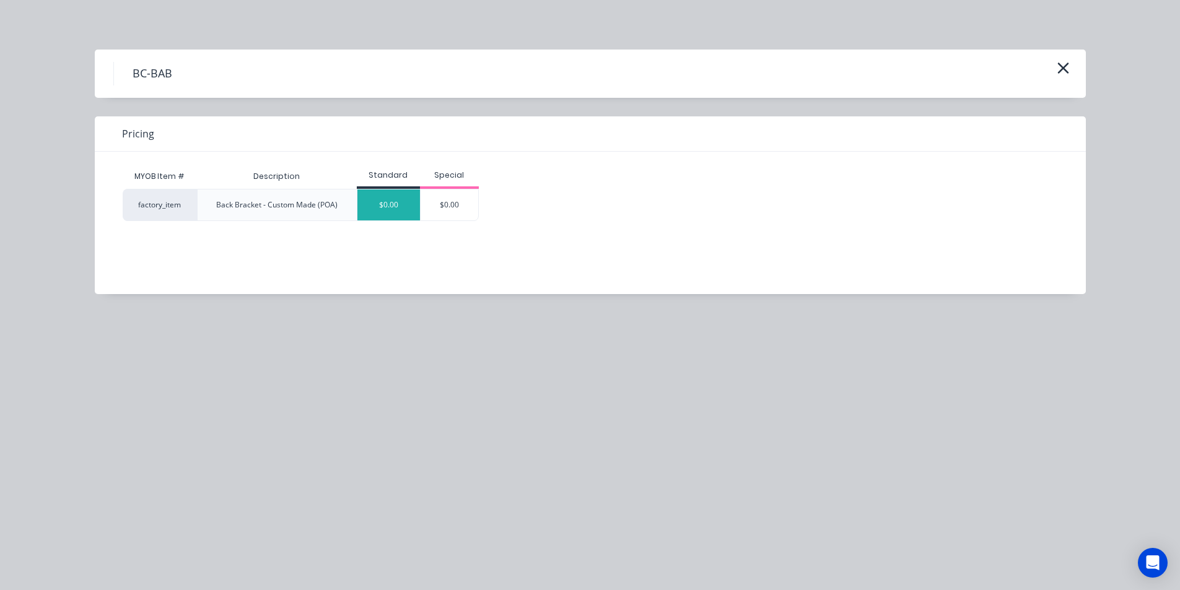
click at [386, 203] on div "$0.00" at bounding box center [389, 205] width 63 height 31
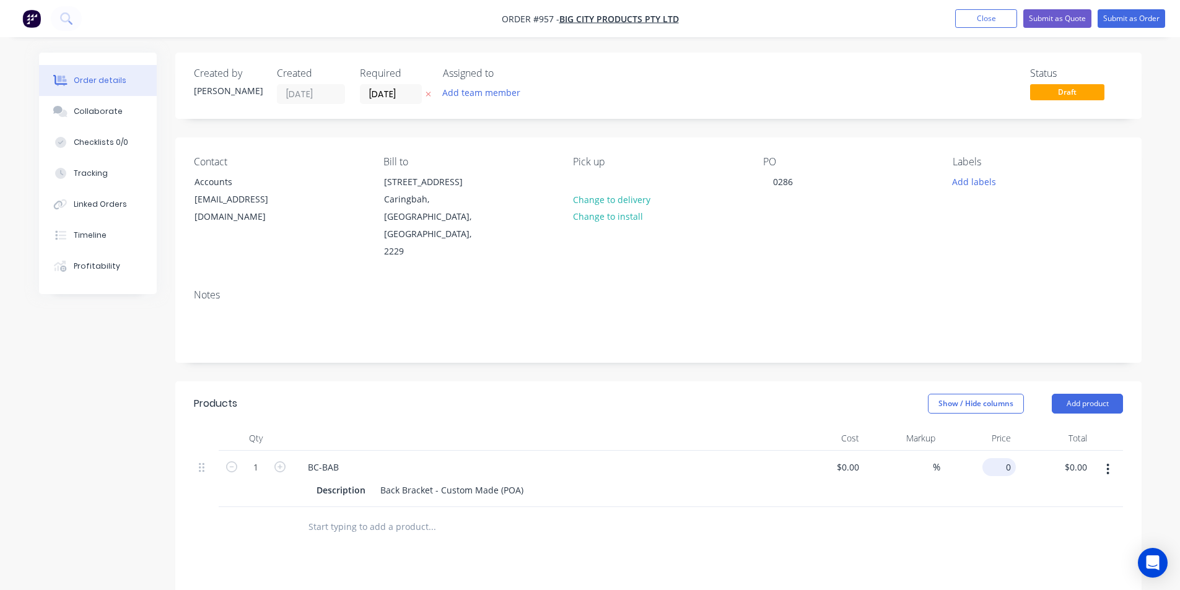
click at [1007, 459] on input "0" at bounding box center [1002, 468] width 29 height 18
type input "$90.00"
click at [283, 462] on icon "button" at bounding box center [279, 467] width 11 height 11
type input "2"
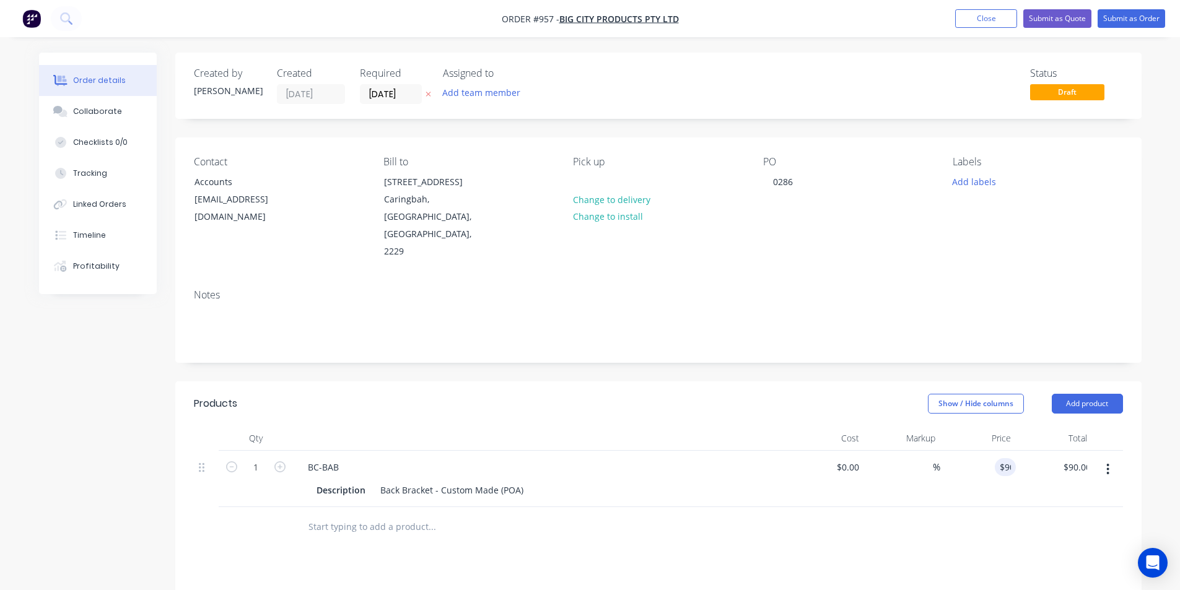
type input "$180.00"
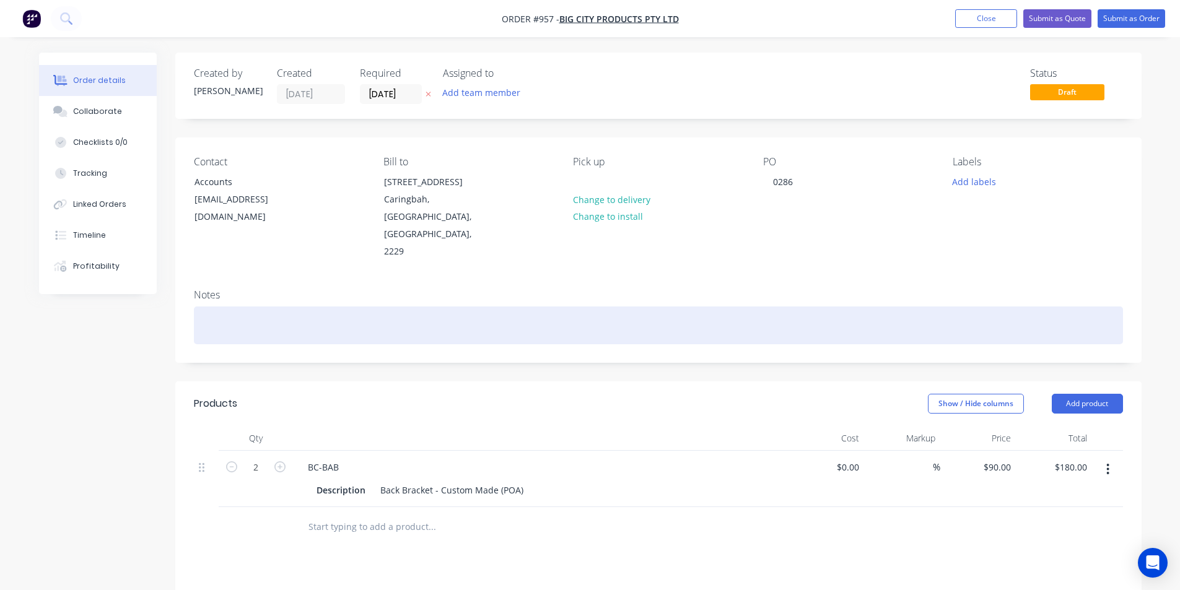
drag, startPoint x: 349, startPoint y: 351, endPoint x: 721, endPoint y: 289, distance: 376.8
click at [351, 382] on header "Products Show / Hide columns Add product" at bounding box center [658, 404] width 967 height 45
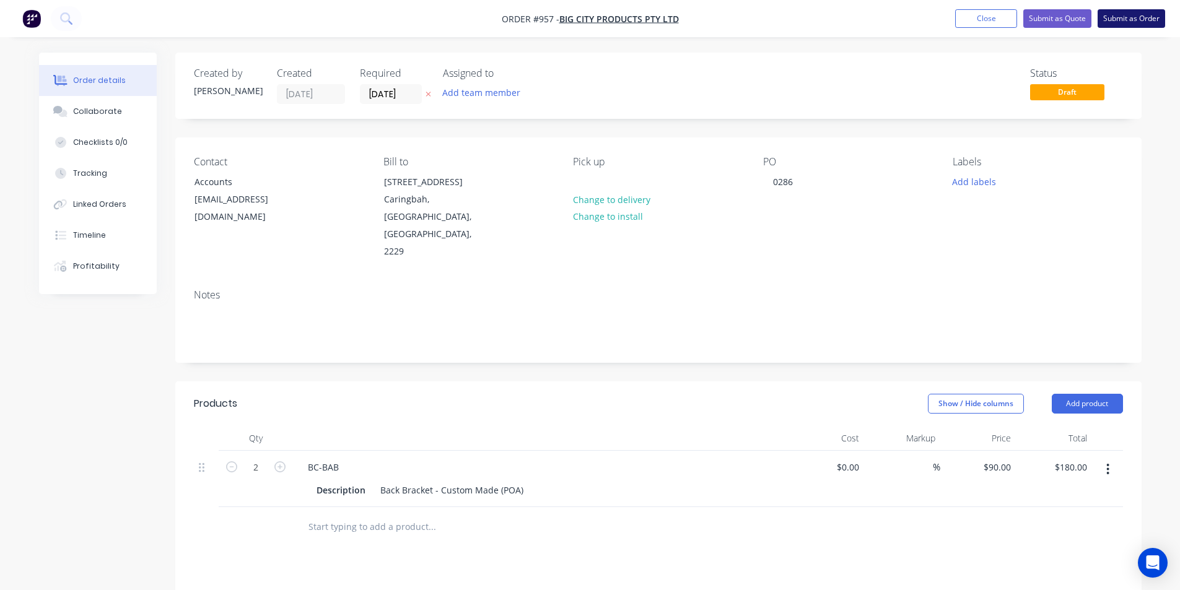
click at [1114, 12] on button "Submit as Order" at bounding box center [1132, 18] width 68 height 19
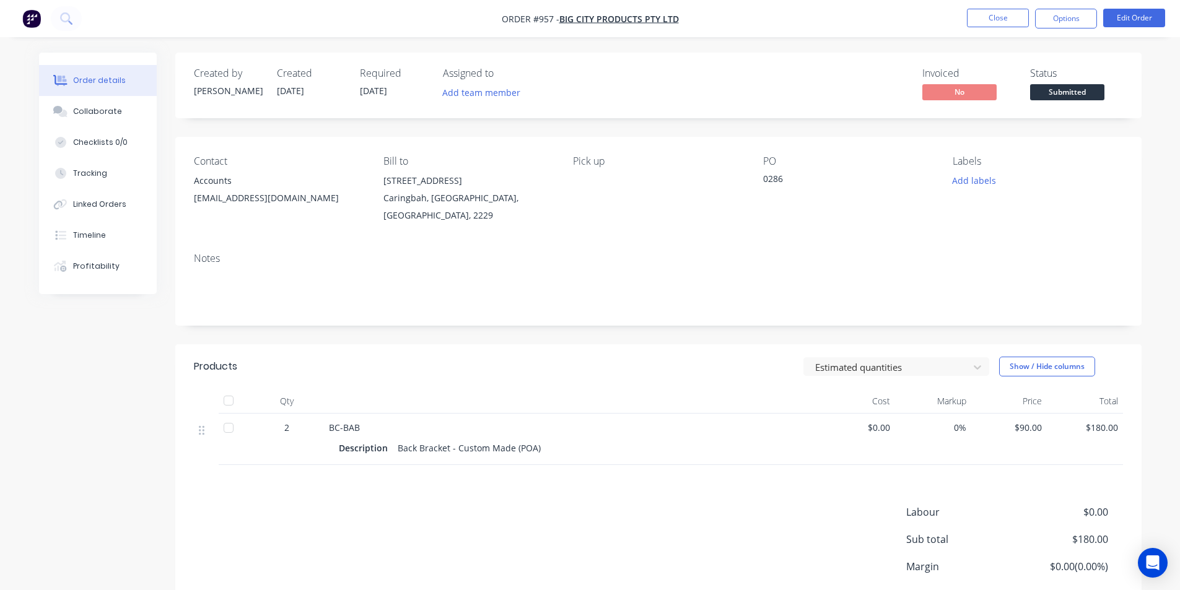
click at [1074, 86] on span "Submitted" at bounding box center [1067, 91] width 74 height 15
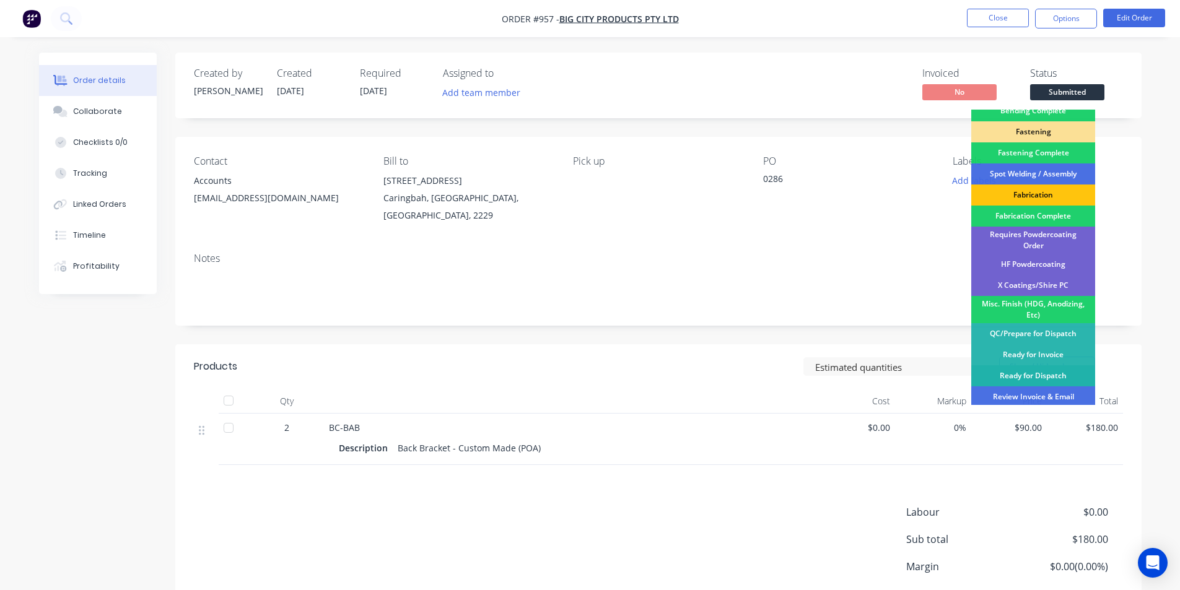
scroll to position [349, 0]
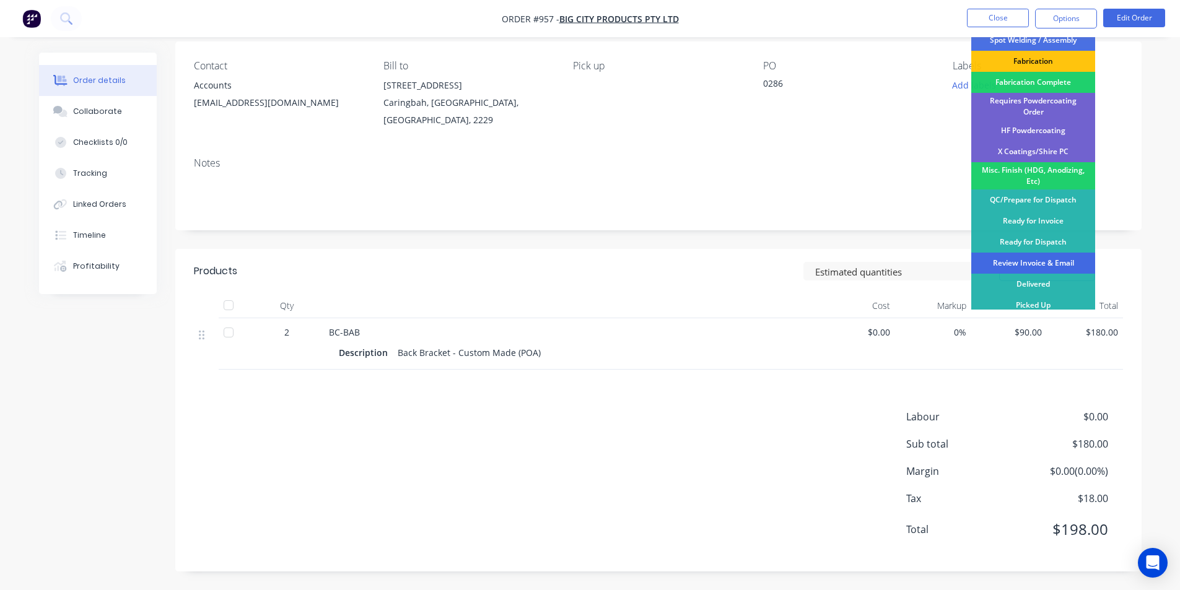
click at [1056, 266] on div "Review Invoice & Email" at bounding box center [1034, 263] width 124 height 21
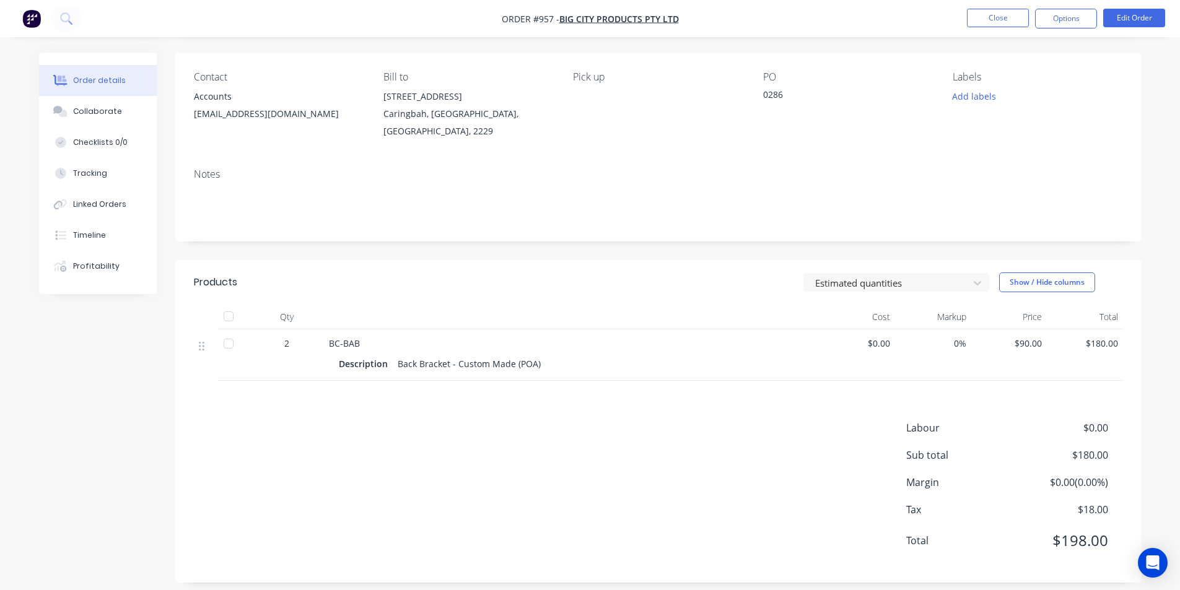
click at [1071, 29] on nav "Order #957 - Big City Products Pty Ltd Close Options Edit Order" at bounding box center [590, 18] width 1180 height 37
click at [1086, 9] on button "Options" at bounding box center [1066, 19] width 62 height 20
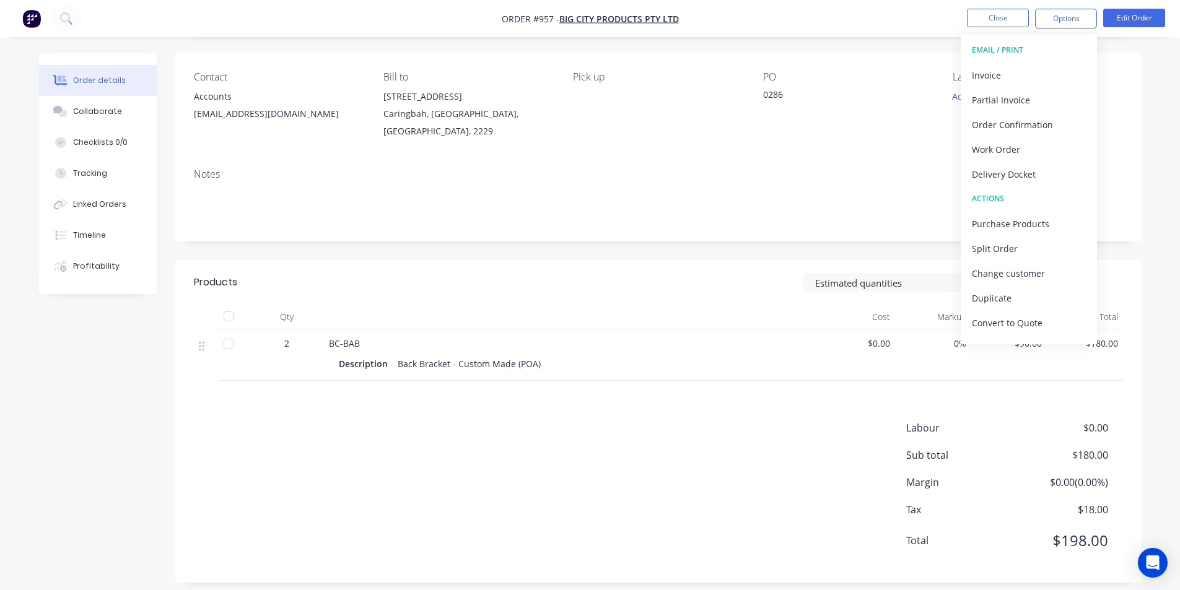
click at [934, 124] on div "Contact Accounts [EMAIL_ADDRESS][DOMAIN_NAME] Bill to [STREET_ADDRESS] Pick up …" at bounding box center [658, 106] width 967 height 106
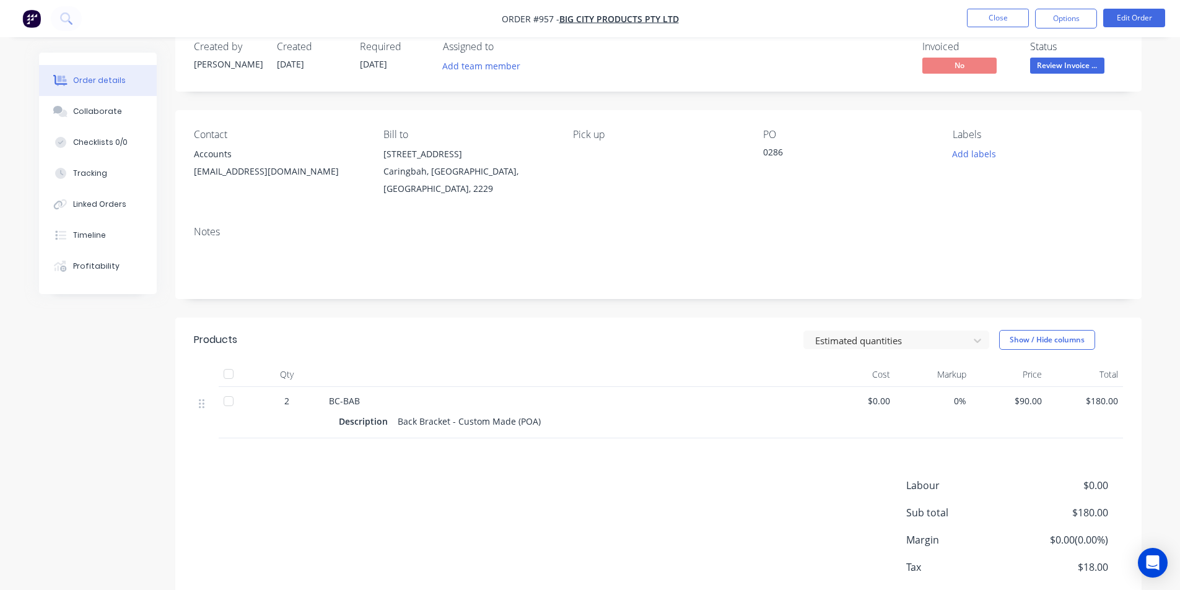
scroll to position [0, 0]
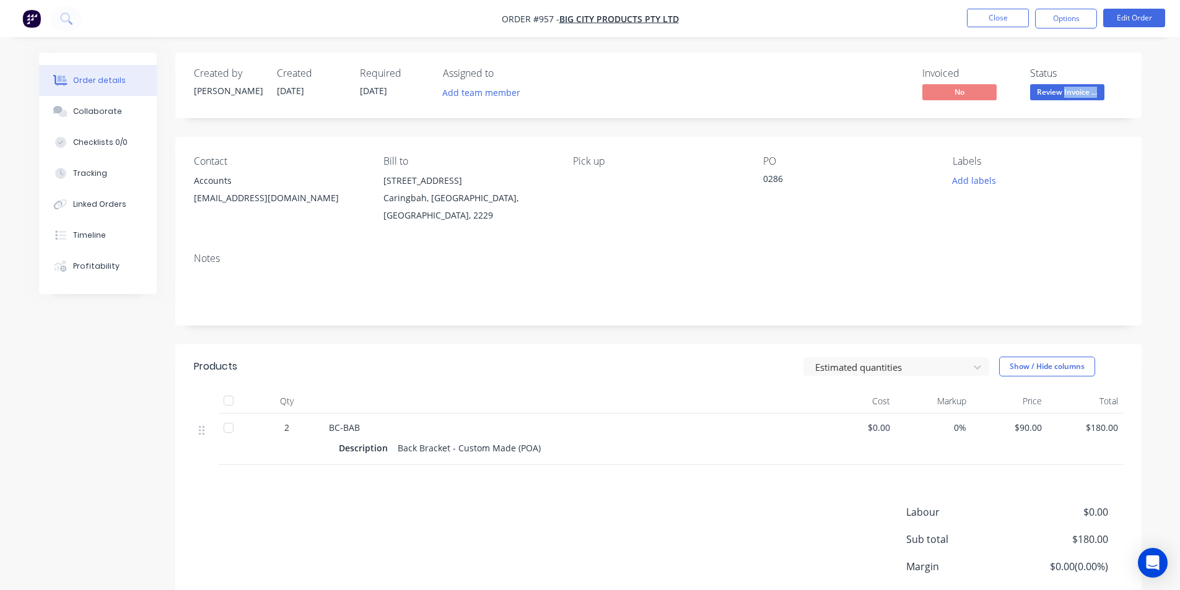
drag, startPoint x: 1063, startPoint y: 103, endPoint x: 1066, endPoint y: 97, distance: 7.8
click at [1065, 99] on div "Created by [PERSON_NAME] Created [DATE] Required [DATE] Assigned to Add team me…" at bounding box center [658, 86] width 967 height 66
click at [1071, 90] on span "Review Invoice ..." at bounding box center [1067, 91] width 74 height 15
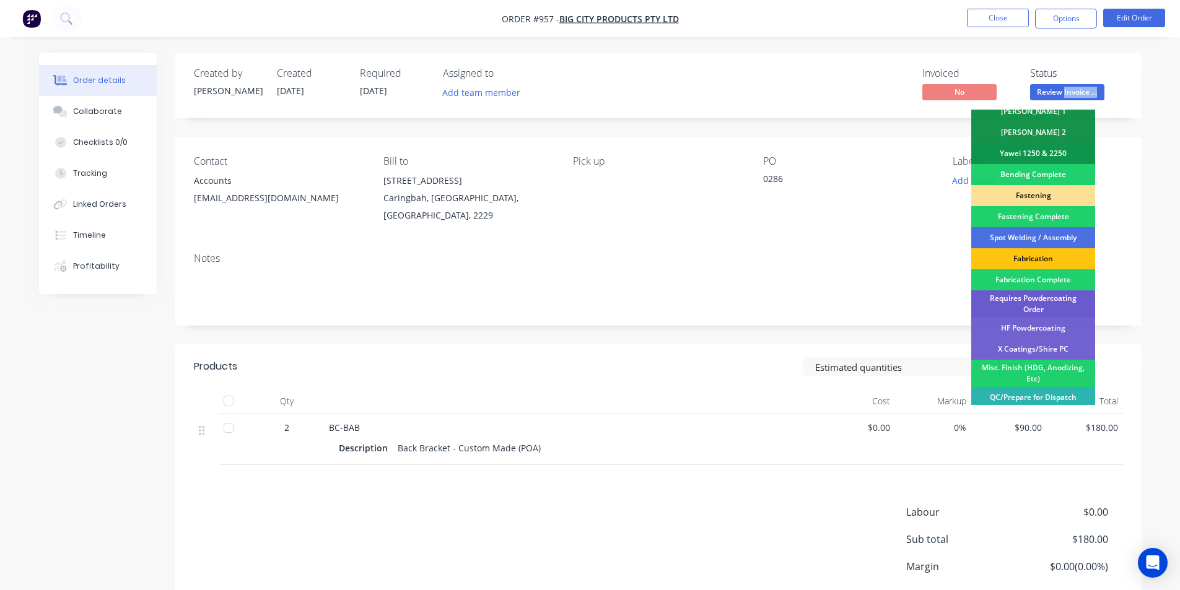
scroll to position [349, 0]
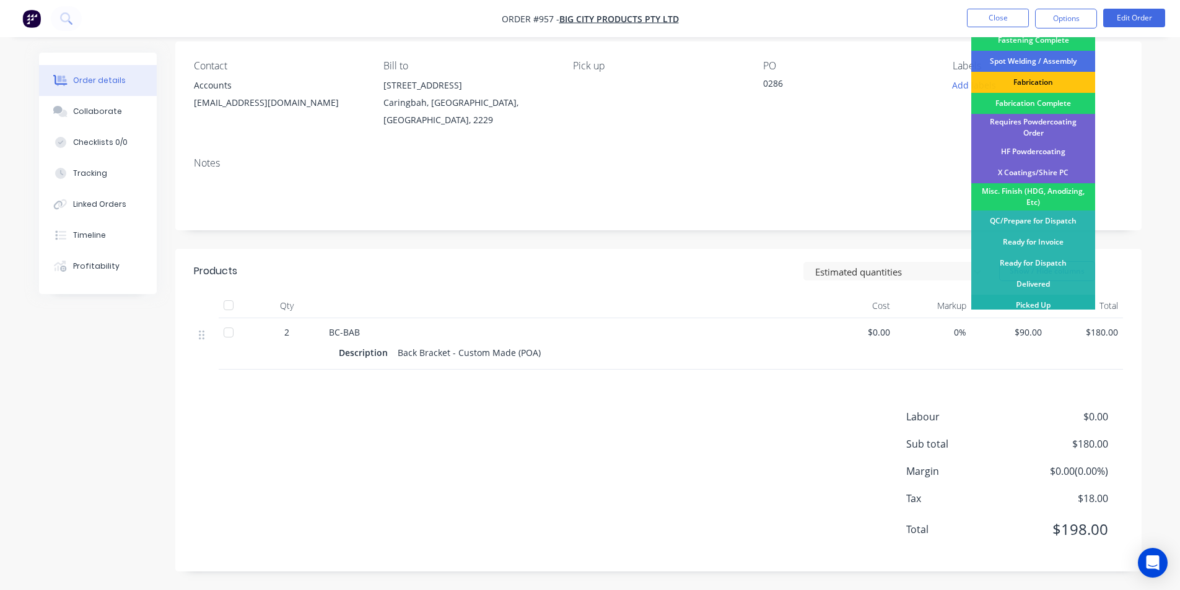
click at [1025, 309] on div "Picked Up" at bounding box center [1034, 305] width 124 height 21
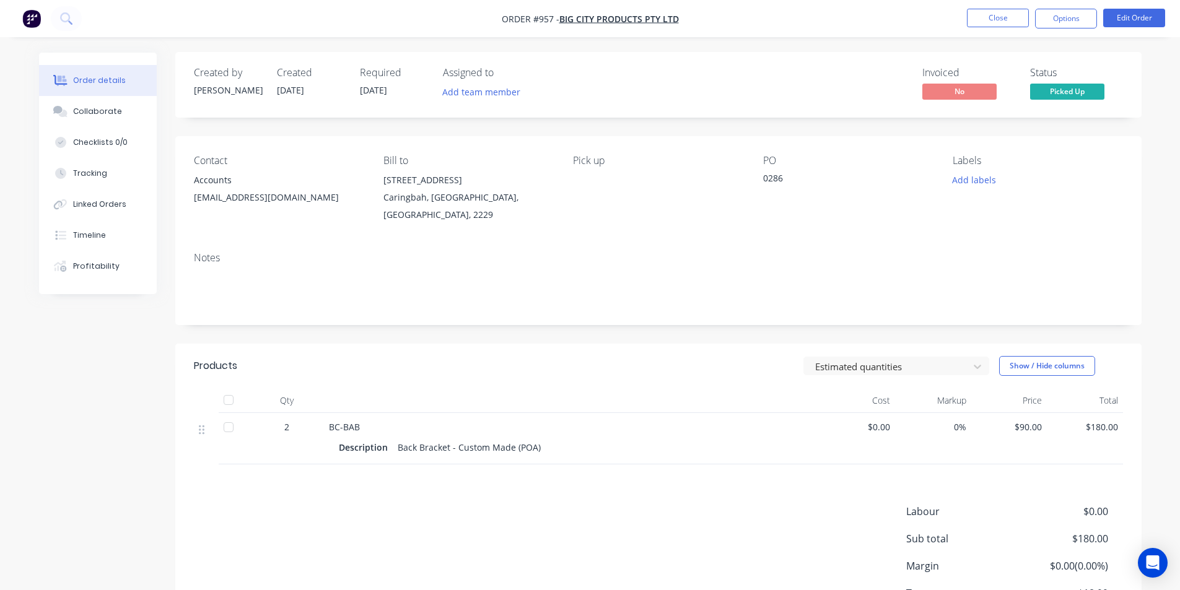
scroll to position [0, 0]
click at [1024, 261] on div "Notes" at bounding box center [658, 259] width 929 height 12
click at [1061, 19] on button "Options" at bounding box center [1066, 19] width 62 height 20
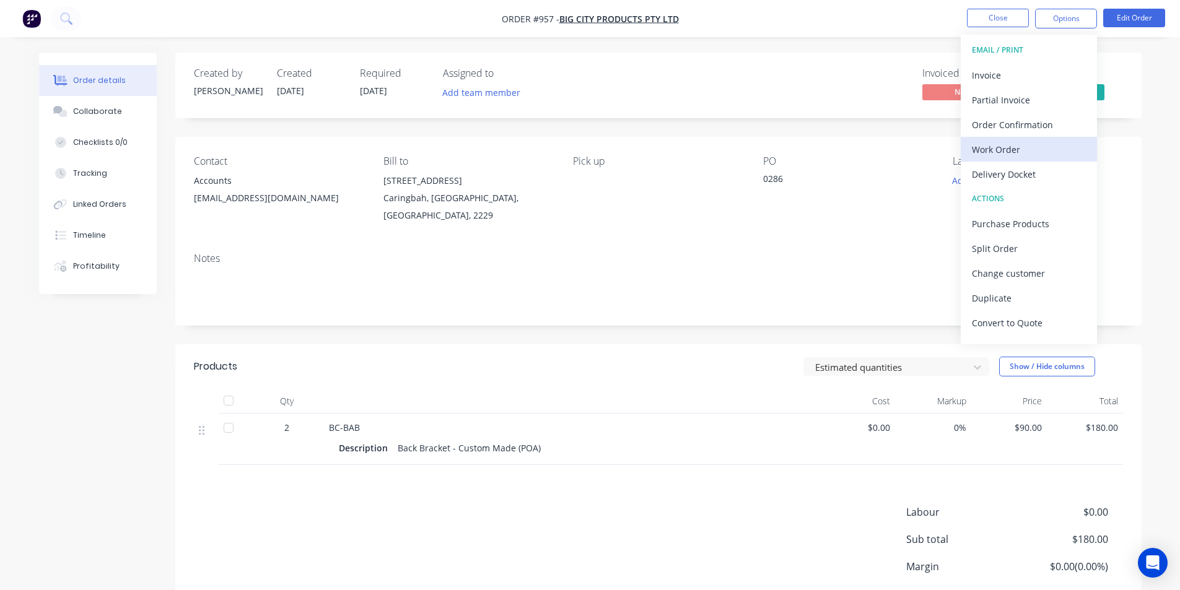
drag, startPoint x: 1045, startPoint y: 115, endPoint x: 1037, endPoint y: 149, distance: 34.3
click at [1037, 149] on div "EMAIL / PRINT Invoice Partial Invoice Order Confirmation Work Order Delivery Do…" at bounding box center [1029, 190] width 136 height 310
drag, startPoint x: 1037, startPoint y: 151, endPoint x: 1001, endPoint y: 79, distance: 80.4
click at [1001, 79] on div "EMAIL / PRINT Invoice Partial Invoice Order Confirmation Work Order Delivery Do…" at bounding box center [1029, 190] width 136 height 310
click at [1001, 79] on div "Invoice" at bounding box center [1029, 75] width 114 height 18
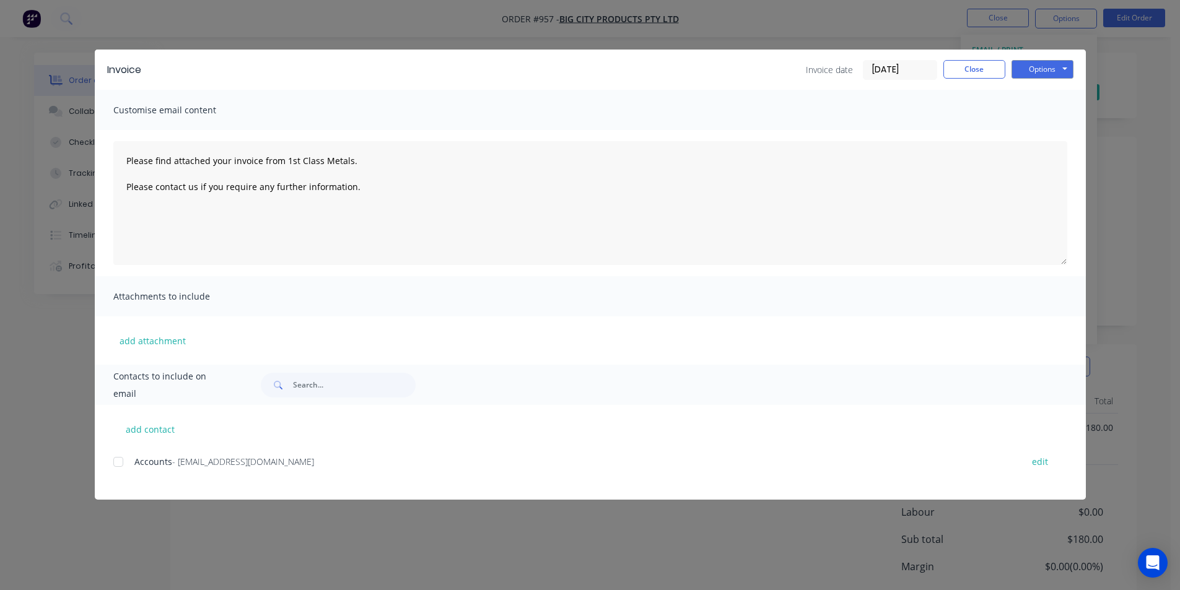
click at [118, 467] on div at bounding box center [118, 462] width 25 height 25
click at [1035, 64] on button "Options" at bounding box center [1043, 69] width 62 height 19
click at [1029, 141] on button "Email" at bounding box center [1051, 132] width 79 height 20
click at [1067, 64] on button "Options" at bounding box center [1043, 69] width 62 height 19
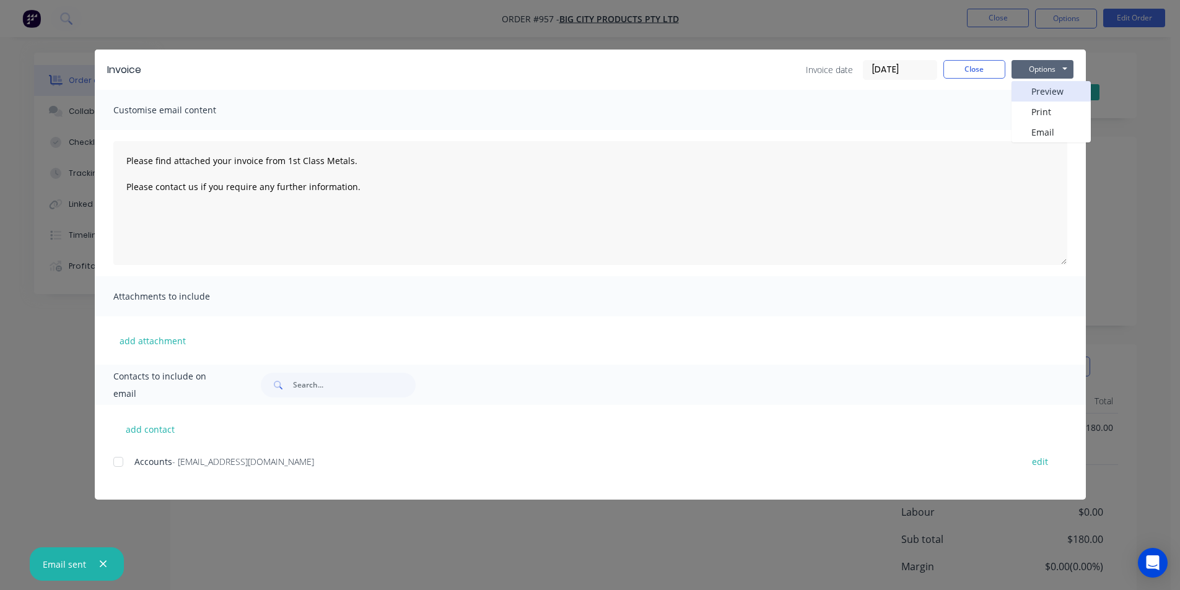
click at [1073, 91] on button "Preview" at bounding box center [1051, 91] width 79 height 20
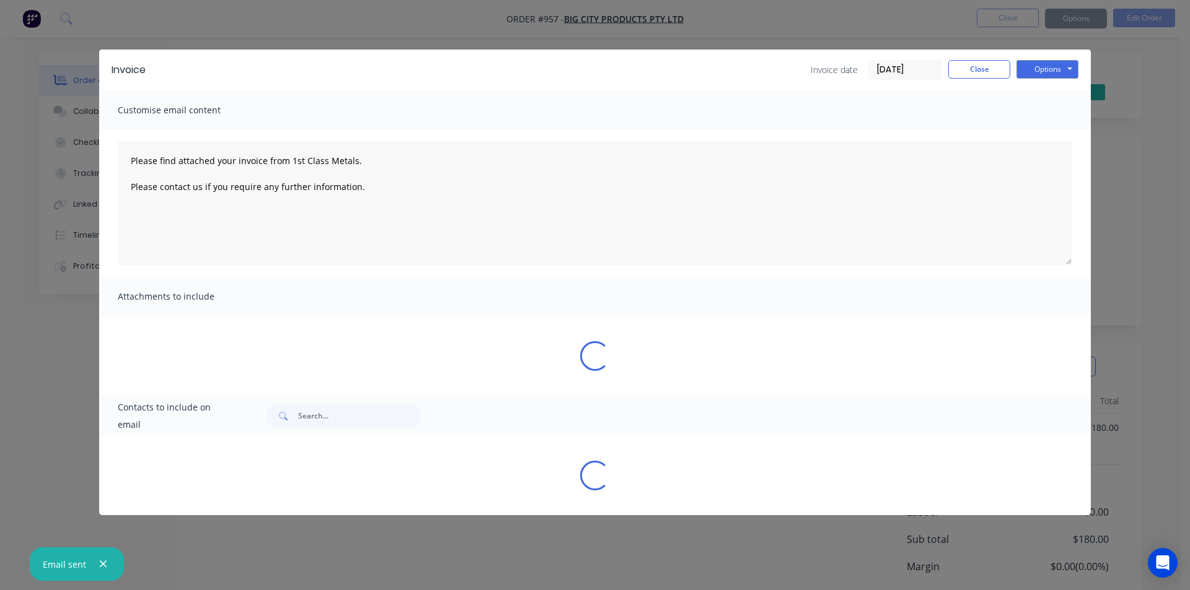
type textarea "Please find attached your invoice from 1st Class Metals. Please contact us if y…"
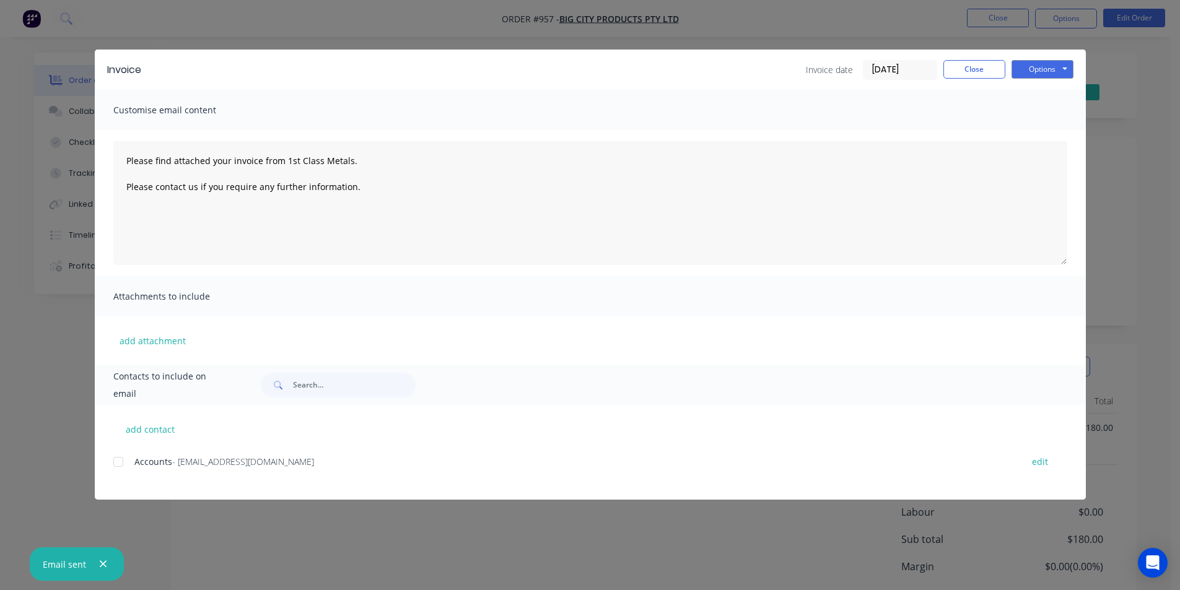
click at [1001, 40] on div "Invoice Invoice date [DATE] Close Options Preview Print Email Customise email c…" at bounding box center [590, 295] width 1180 height 590
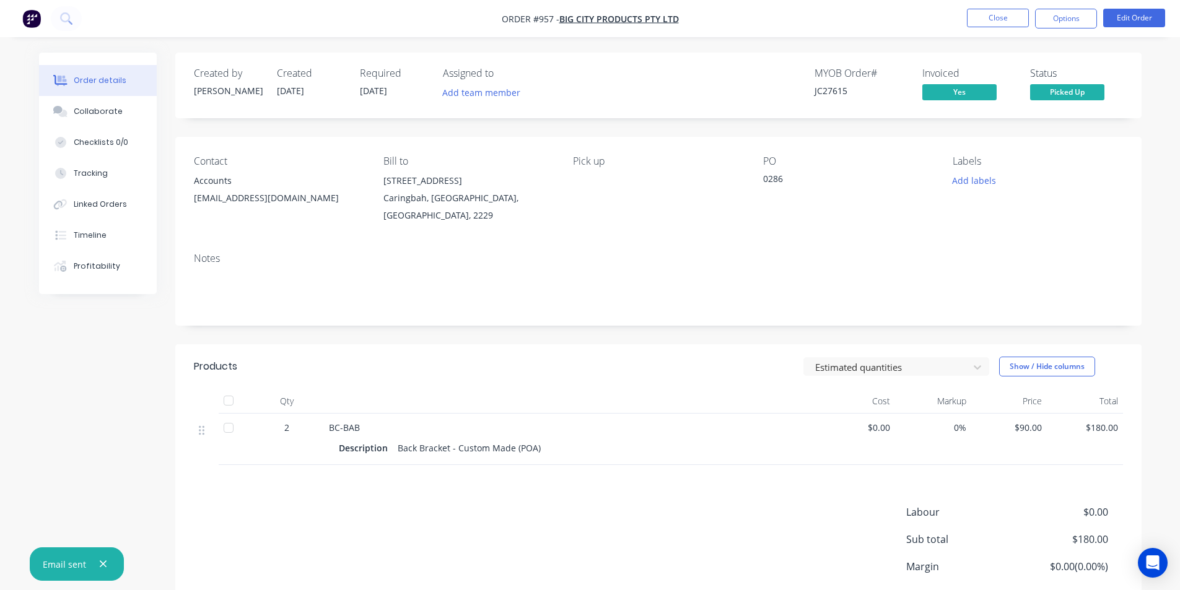
click at [999, 49] on div "Order details Collaborate Checklists 0/0 Tracking Linked Orders Timeline Profit…" at bounding box center [590, 343] width 1180 height 686
click at [996, 17] on button "Close" at bounding box center [998, 18] width 62 height 19
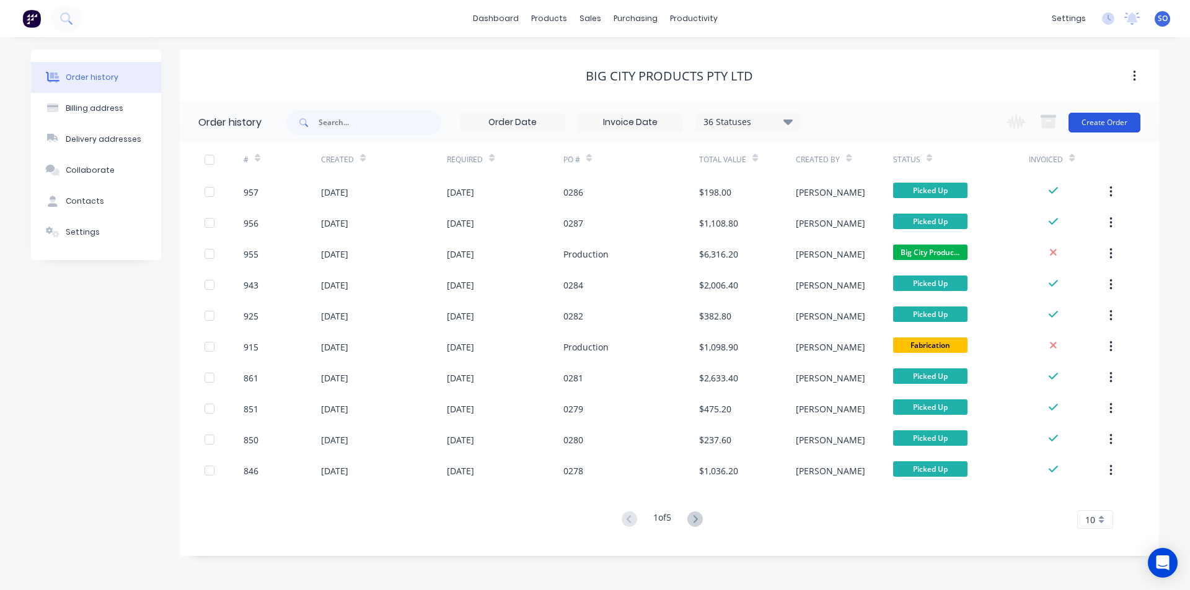
click at [1124, 123] on button "Create Order" at bounding box center [1104, 123] width 72 height 20
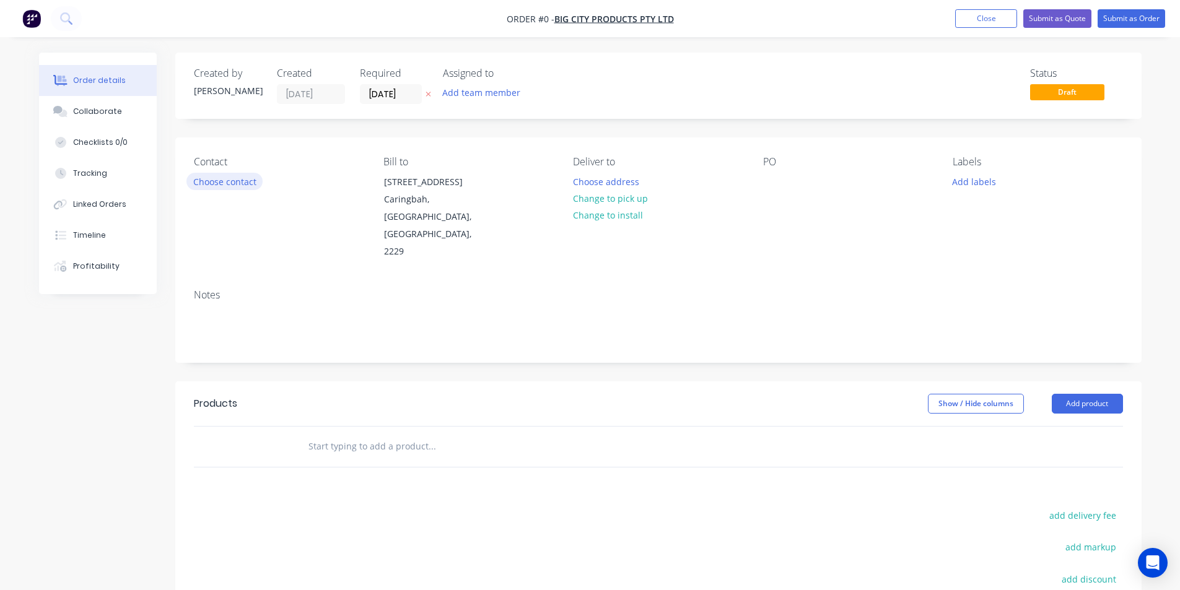
click at [248, 182] on button "Choose contact" at bounding box center [225, 181] width 76 height 17
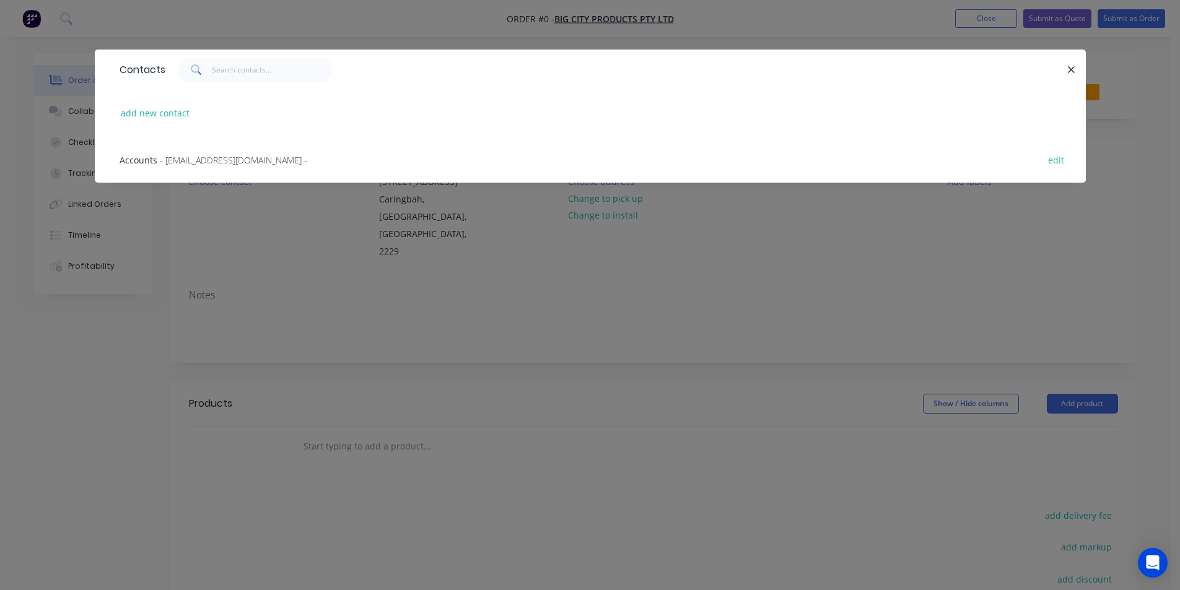
click at [203, 160] on span "- [EMAIL_ADDRESS][DOMAIN_NAME] -" at bounding box center [233, 160] width 147 height 12
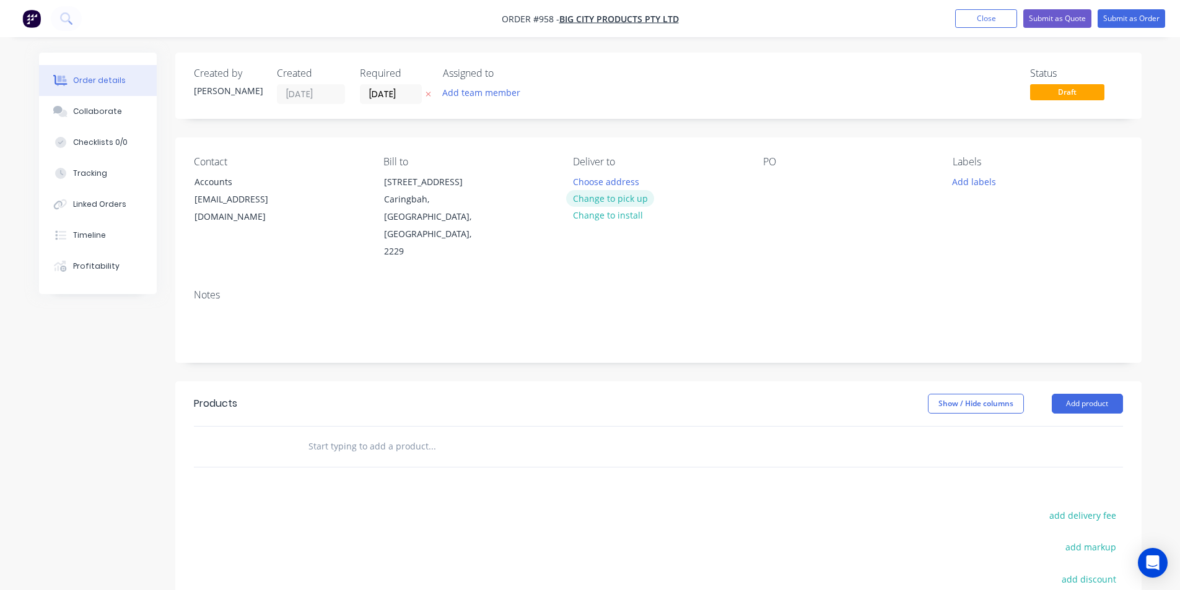
click at [619, 198] on button "Change to pick up" at bounding box center [610, 198] width 88 height 17
click at [769, 185] on div at bounding box center [773, 182] width 20 height 18
click at [758, 191] on div "Contact Accounts [EMAIL_ADDRESS][DOMAIN_NAME] Bill to [STREET_ADDRESS] Pick up …" at bounding box center [658, 209] width 967 height 142
click at [924, 225] on div "PO 0285" at bounding box center [848, 208] width 170 height 105
drag, startPoint x: 424, startPoint y: 395, endPoint x: 417, endPoint y: 408, distance: 15.5
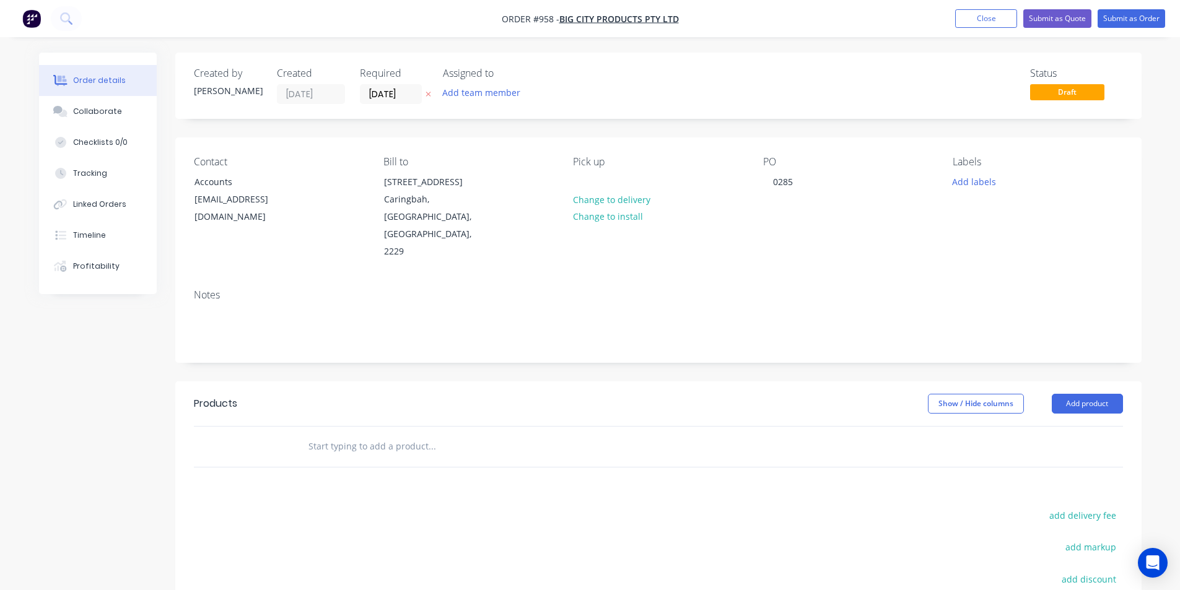
click at [423, 427] on div at bounding box center [516, 447] width 446 height 40
click at [415, 434] on input "text" at bounding box center [432, 446] width 248 height 25
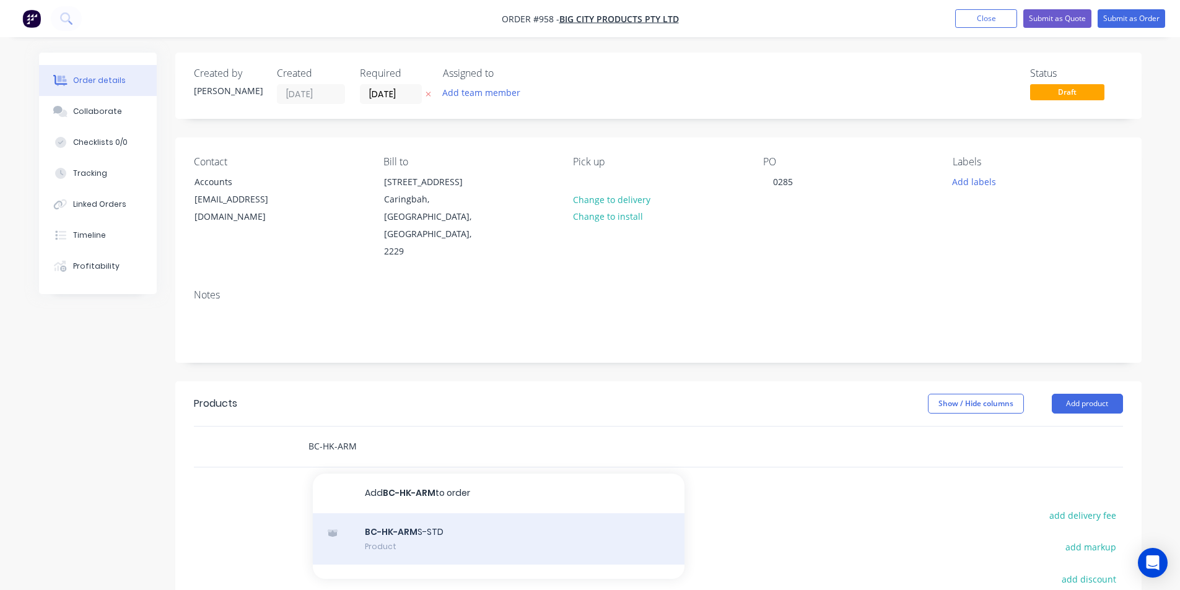
type input "BC-HK-ARM"
click at [408, 514] on div "BC-HK-ARM S-STD Product" at bounding box center [499, 540] width 372 height 52
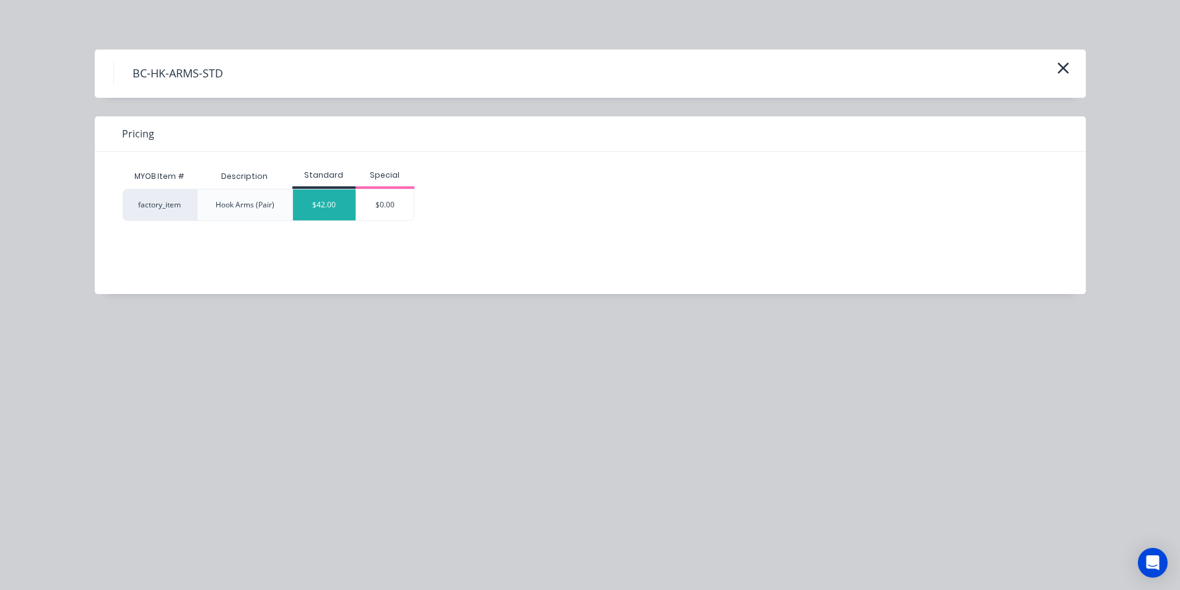
click at [311, 200] on div "$42.00" at bounding box center [324, 205] width 63 height 31
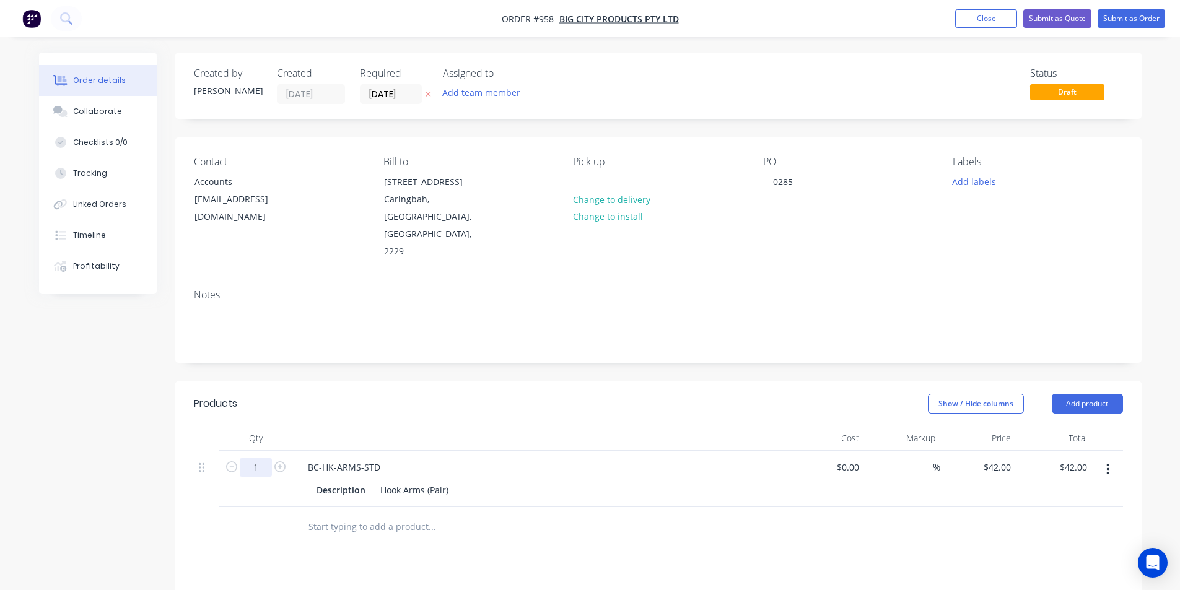
click at [266, 459] on input "1" at bounding box center [256, 468] width 32 height 19
type input "10"
type input "$420.00"
click at [443, 426] on div at bounding box center [541, 438] width 496 height 25
click at [1130, 20] on button "Submit as Order" at bounding box center [1132, 18] width 68 height 19
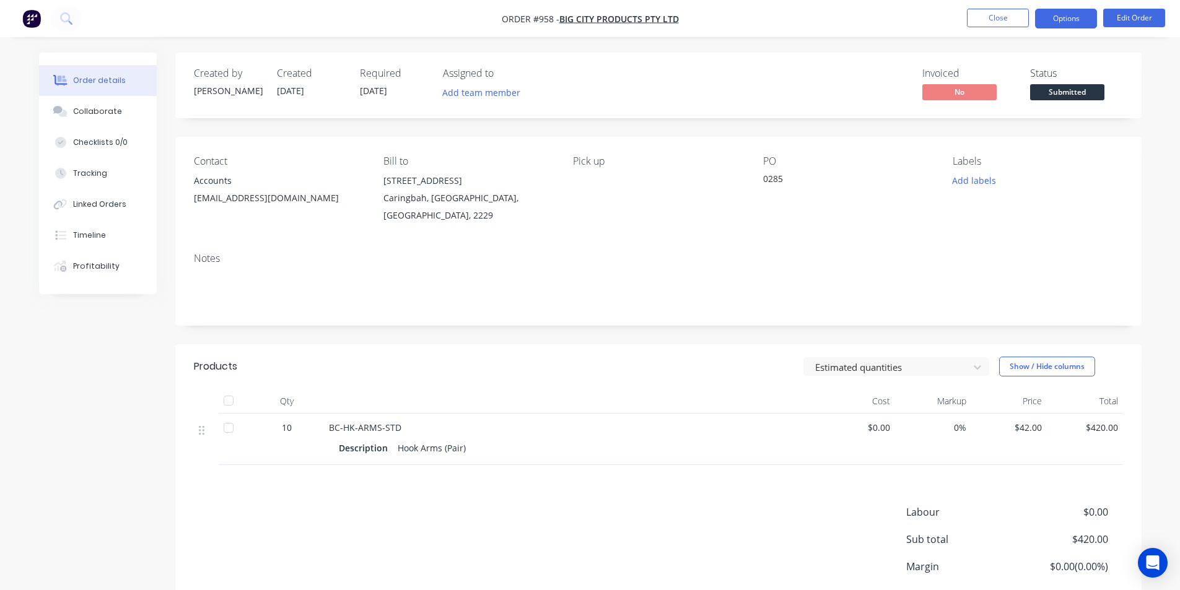
click at [1084, 19] on button "Options" at bounding box center [1066, 19] width 62 height 20
drag, startPoint x: 1124, startPoint y: 80, endPoint x: 1087, endPoint y: 88, distance: 37.4
click at [1123, 80] on div "Created by [PERSON_NAME] Created [DATE] Required [DATE] Assigned to Add team me…" at bounding box center [658, 86] width 967 height 66
click at [1087, 88] on span "Submitted" at bounding box center [1067, 91] width 74 height 15
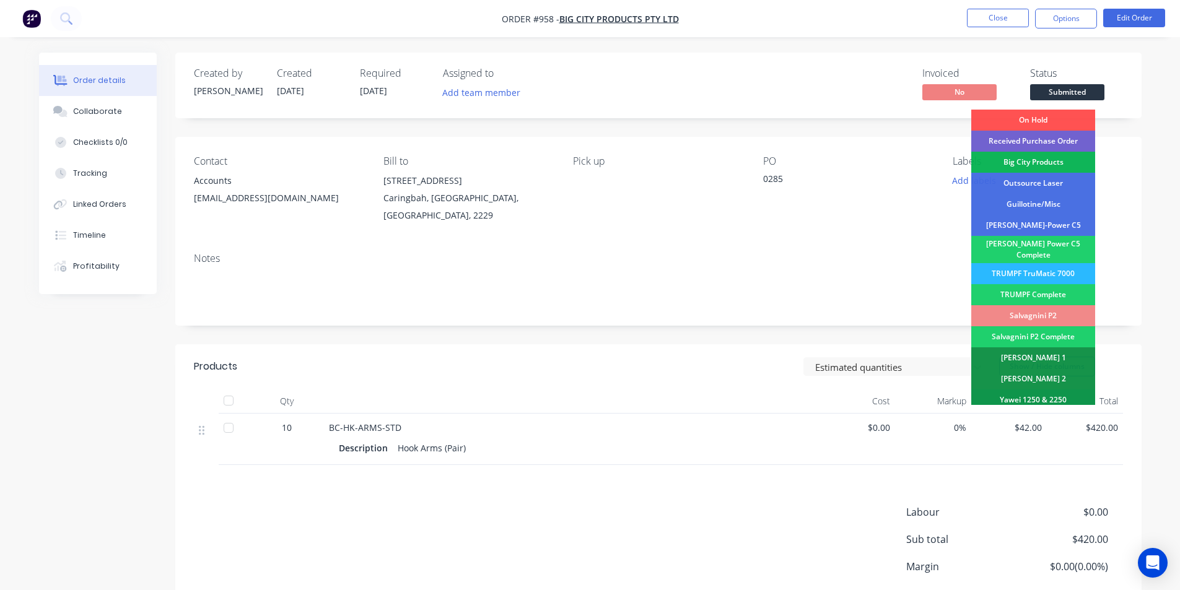
click at [1121, 89] on div "Status Submitted On Hold Received Purchase Order Big City Products Outsource La…" at bounding box center [1076, 86] width 93 height 36
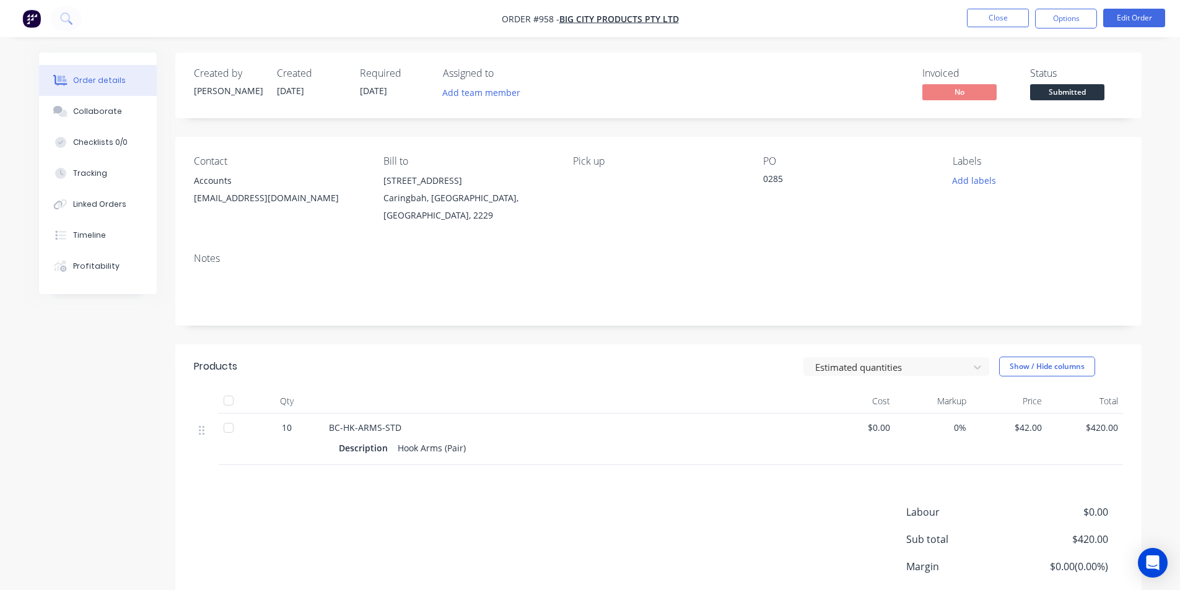
click at [1075, 102] on button "Submitted" at bounding box center [1067, 93] width 74 height 19
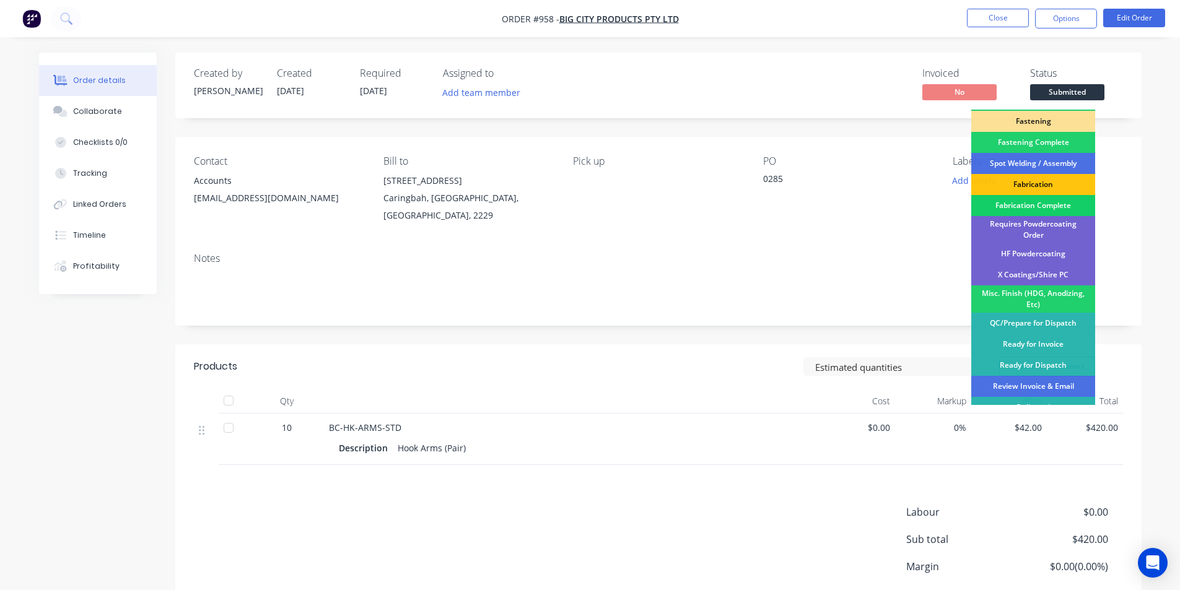
scroll to position [349, 0]
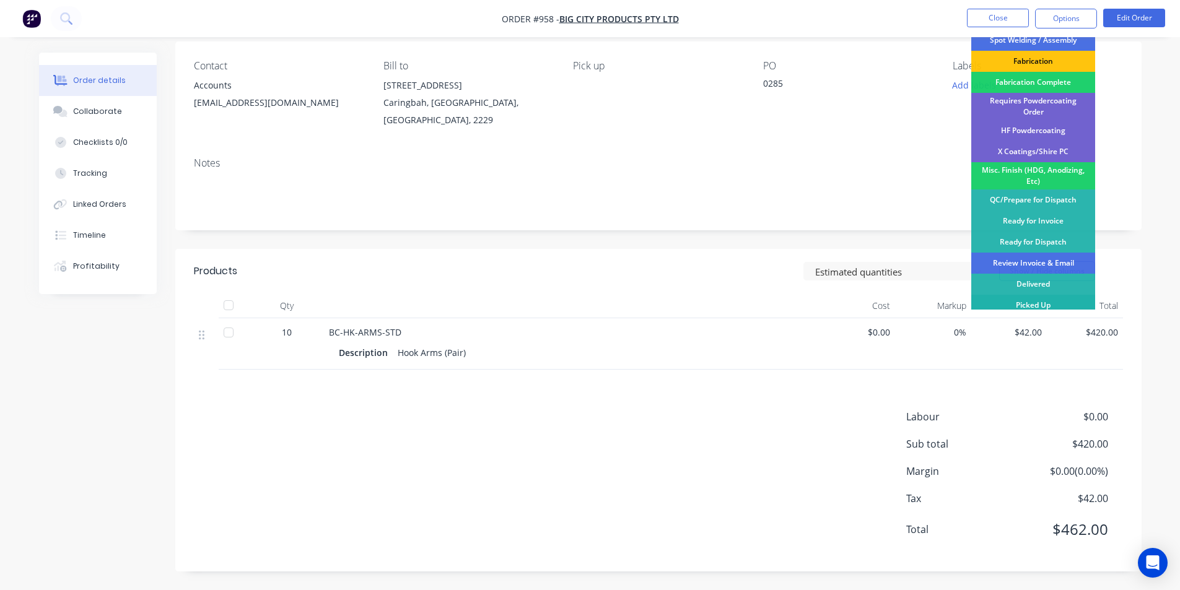
click at [1045, 298] on div "Picked Up" at bounding box center [1034, 305] width 124 height 21
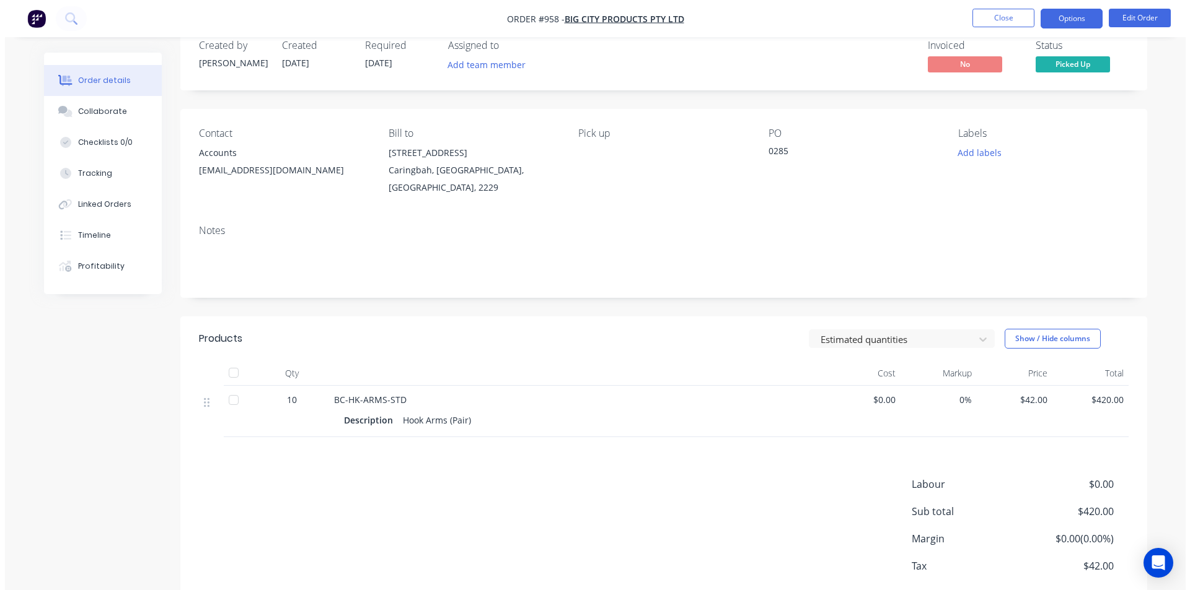
scroll to position [0, 0]
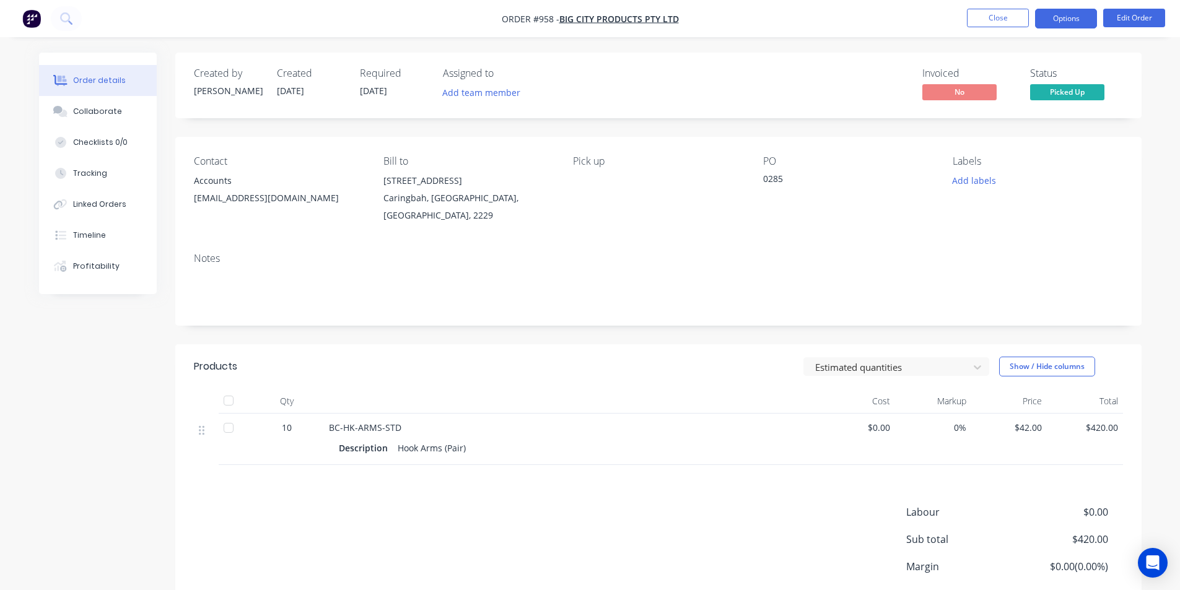
click at [1044, 12] on button "Options" at bounding box center [1066, 19] width 62 height 20
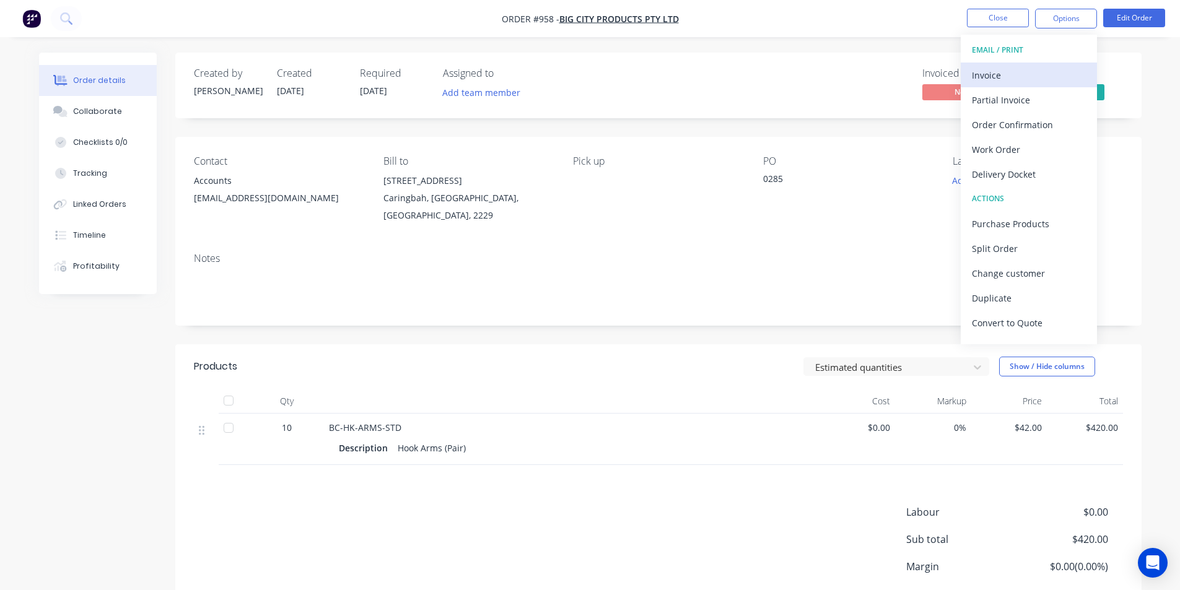
click at [1010, 71] on div "Invoice" at bounding box center [1029, 75] width 114 height 18
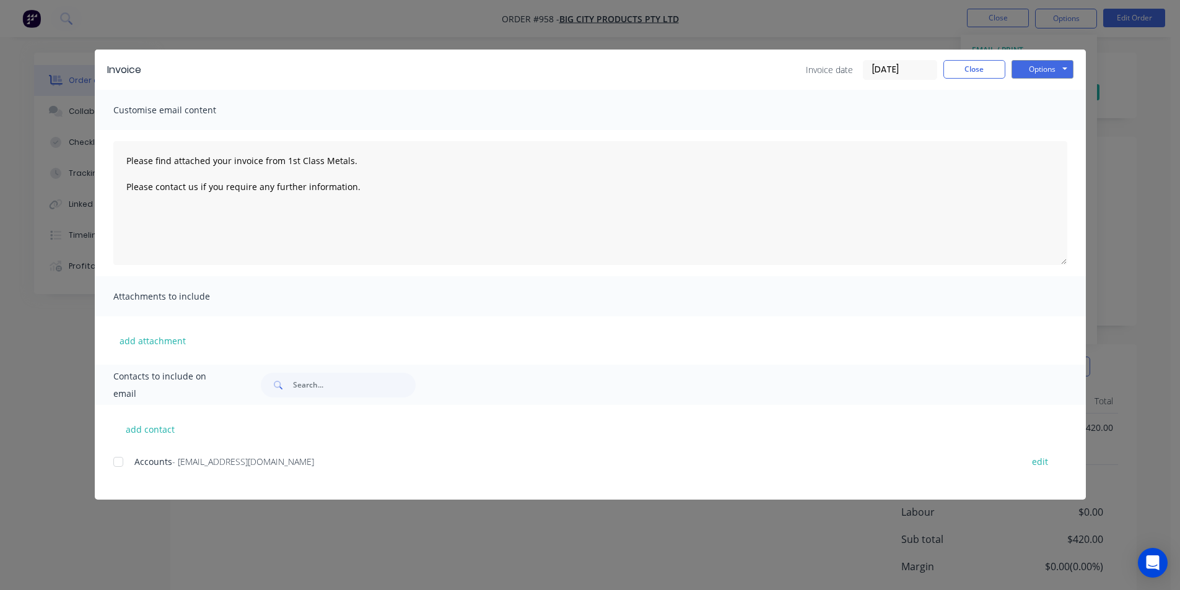
click at [116, 463] on div at bounding box center [118, 462] width 25 height 25
click at [1041, 73] on button "Options" at bounding box center [1043, 69] width 62 height 19
click at [1047, 130] on button "Email" at bounding box center [1051, 132] width 79 height 20
click at [1052, 64] on button "Options" at bounding box center [1043, 69] width 62 height 19
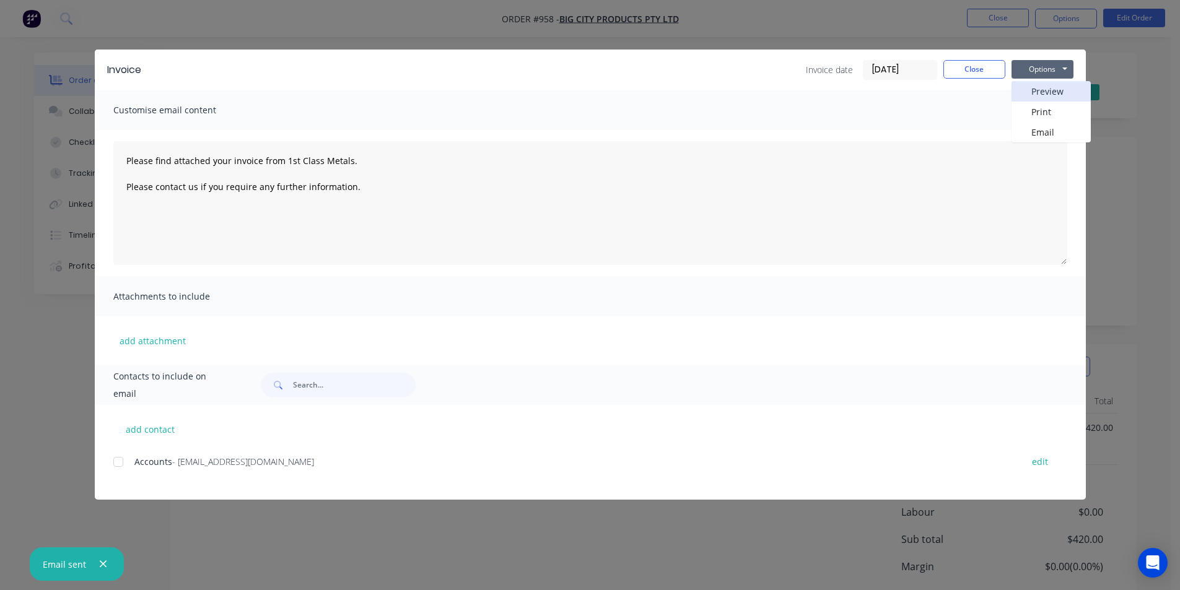
click at [1023, 91] on button "Preview" at bounding box center [1051, 91] width 79 height 20
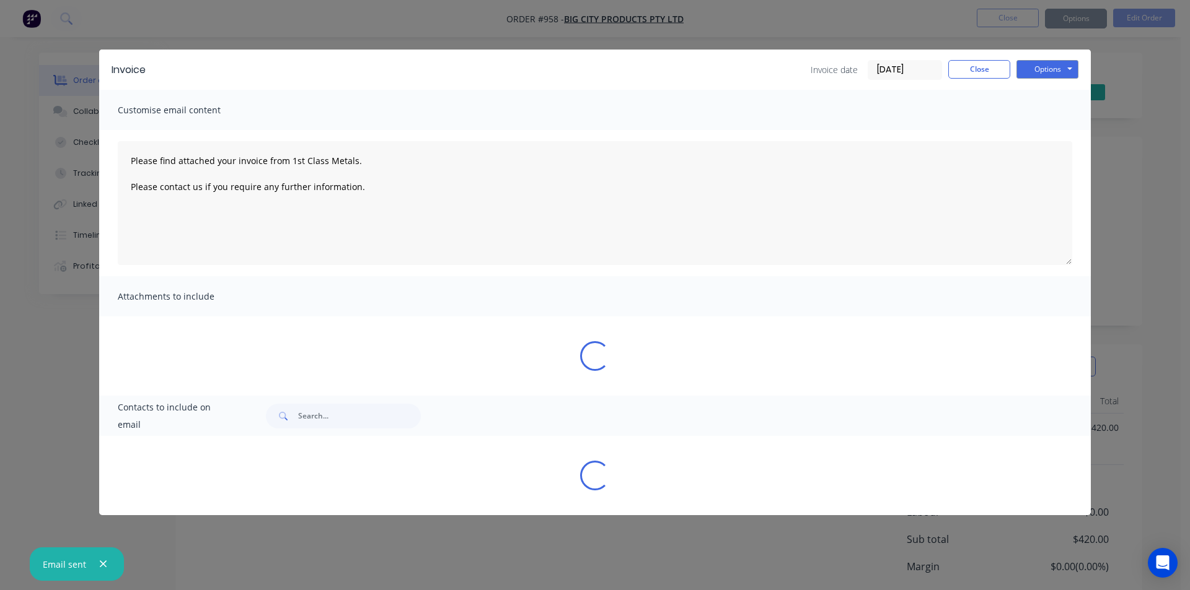
type textarea "Please find attached your invoice from 1st Class Metals. Please contact us if y…"
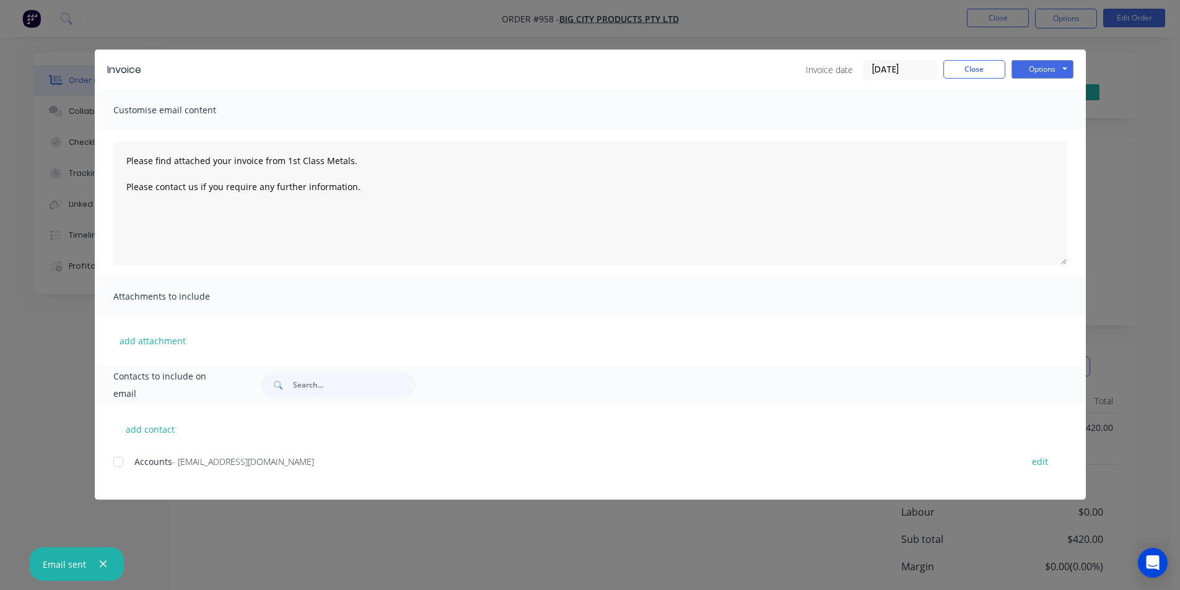
click at [983, 57] on div "Invoice Invoice date [DATE] Close Options Preview Print Email" at bounding box center [590, 70] width 991 height 40
click at [983, 66] on button "Close" at bounding box center [975, 69] width 62 height 19
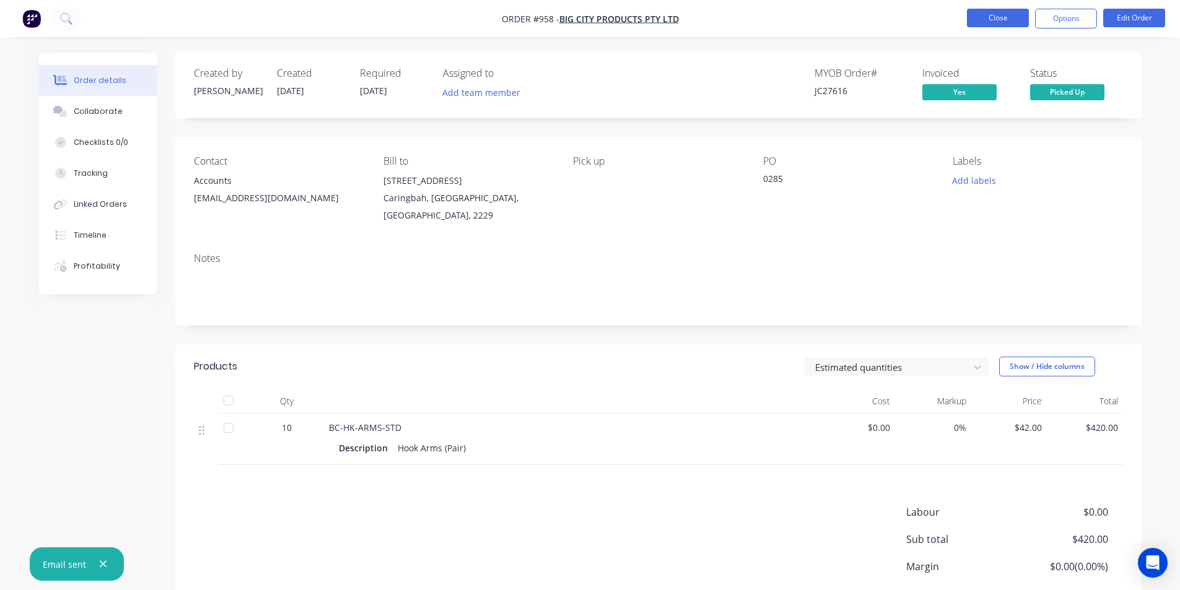
click at [1007, 21] on button "Close" at bounding box center [998, 18] width 62 height 19
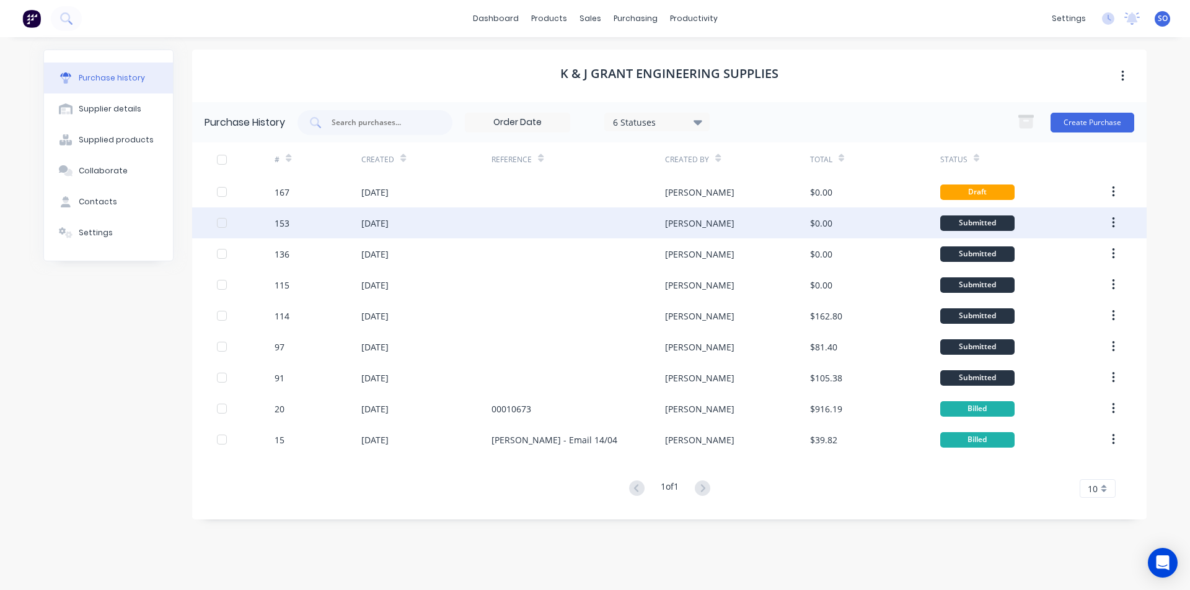
click at [476, 227] on div "[DATE]" at bounding box center [426, 223] width 130 height 31
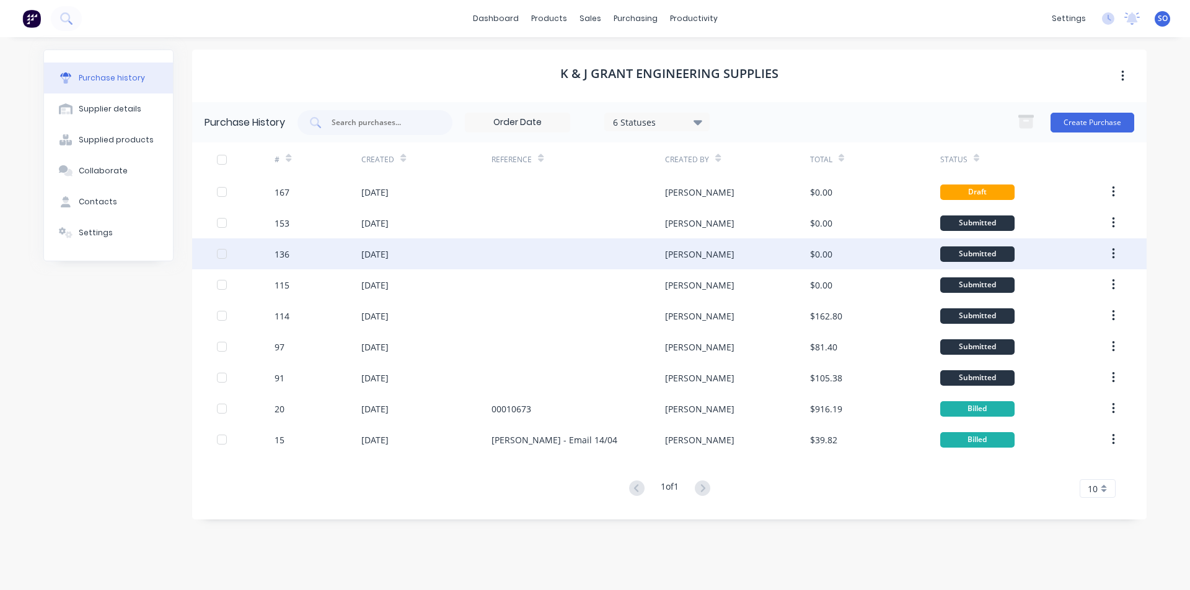
click at [542, 268] on div at bounding box center [577, 254] width 173 height 31
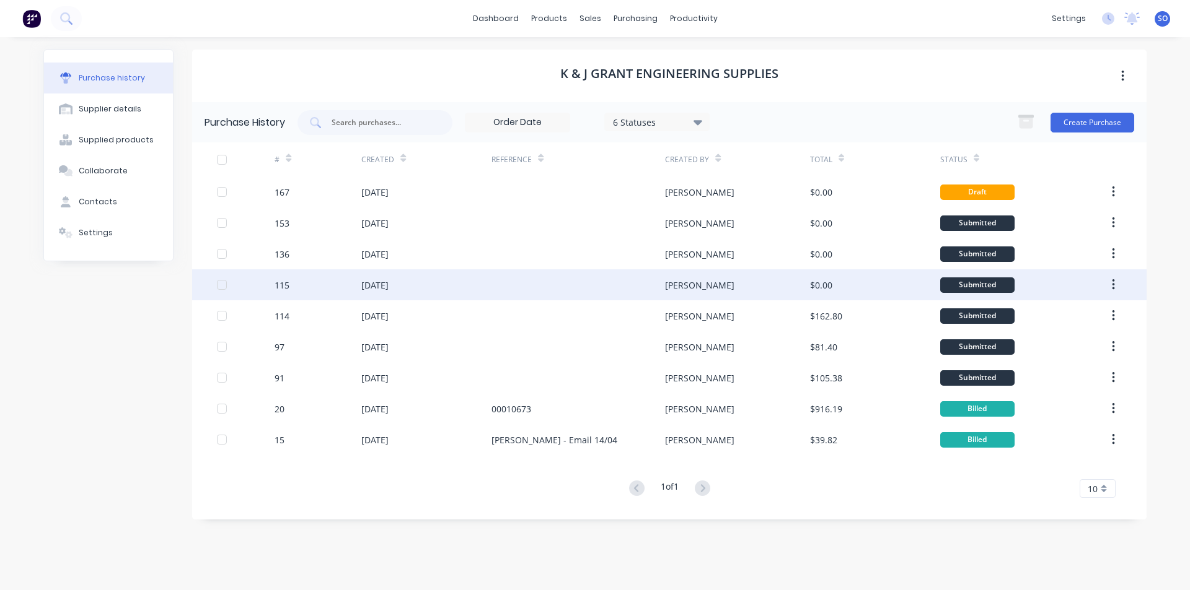
click at [783, 276] on div "[PERSON_NAME]" at bounding box center [737, 285] width 144 height 31
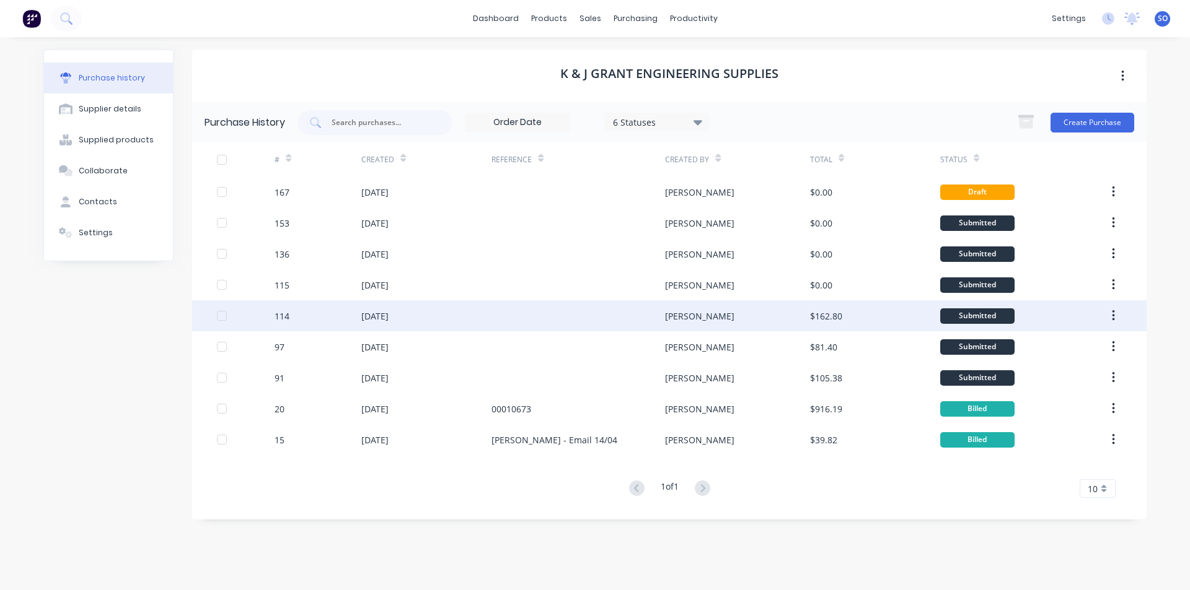
click at [909, 314] on div "$162.80" at bounding box center [875, 316] width 130 height 31
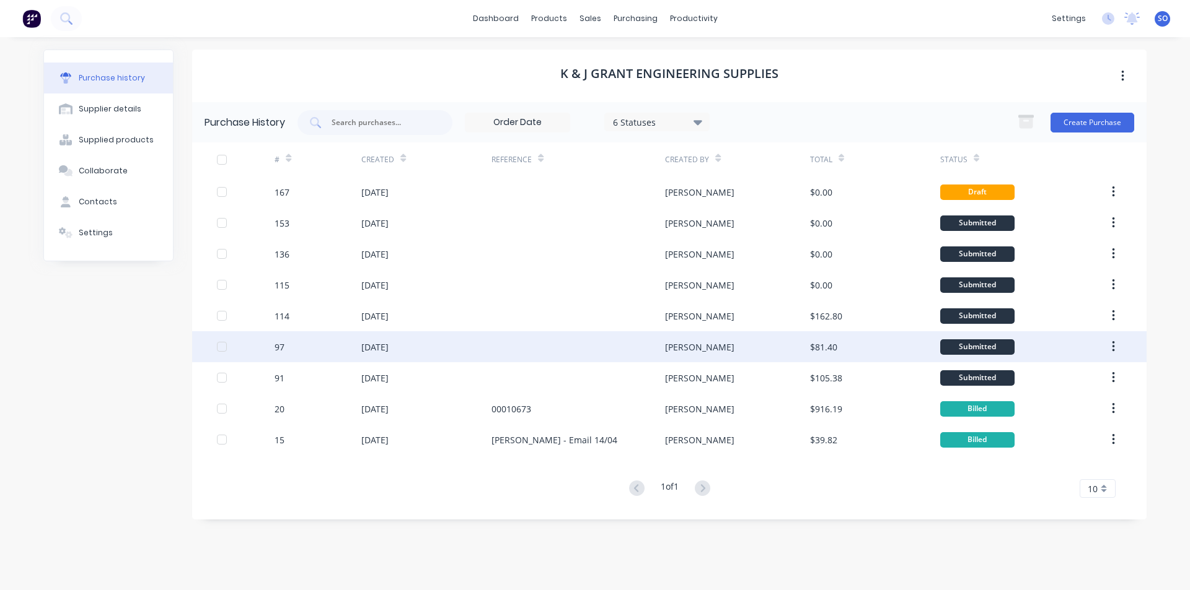
click at [911, 344] on div "$81.40" at bounding box center [875, 346] width 130 height 31
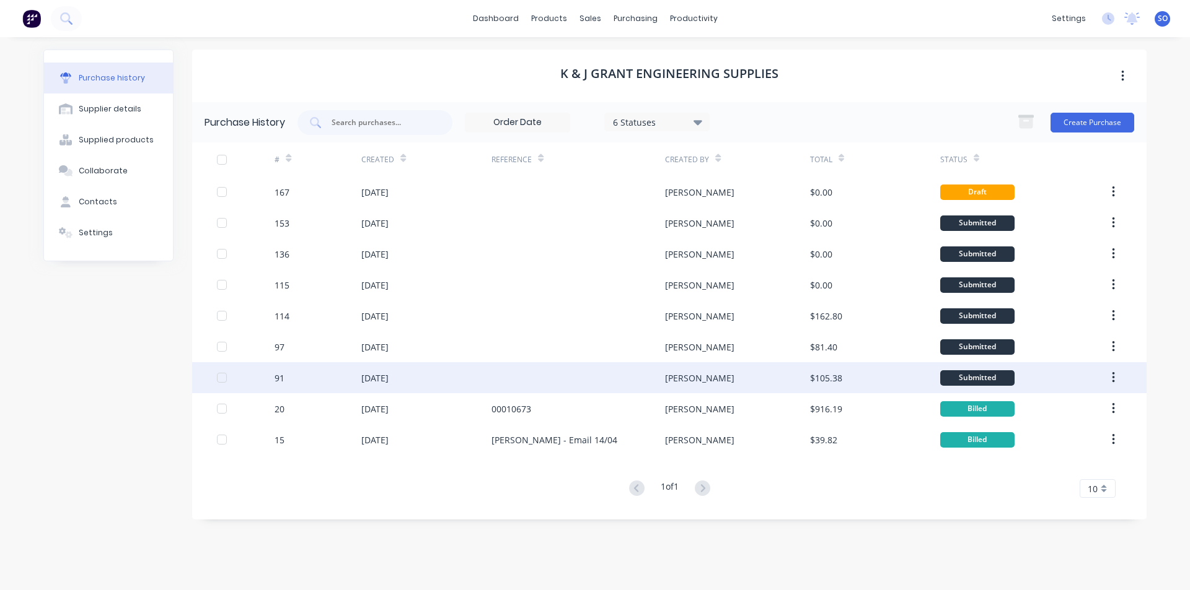
click at [896, 385] on div "$105.38" at bounding box center [875, 377] width 130 height 31
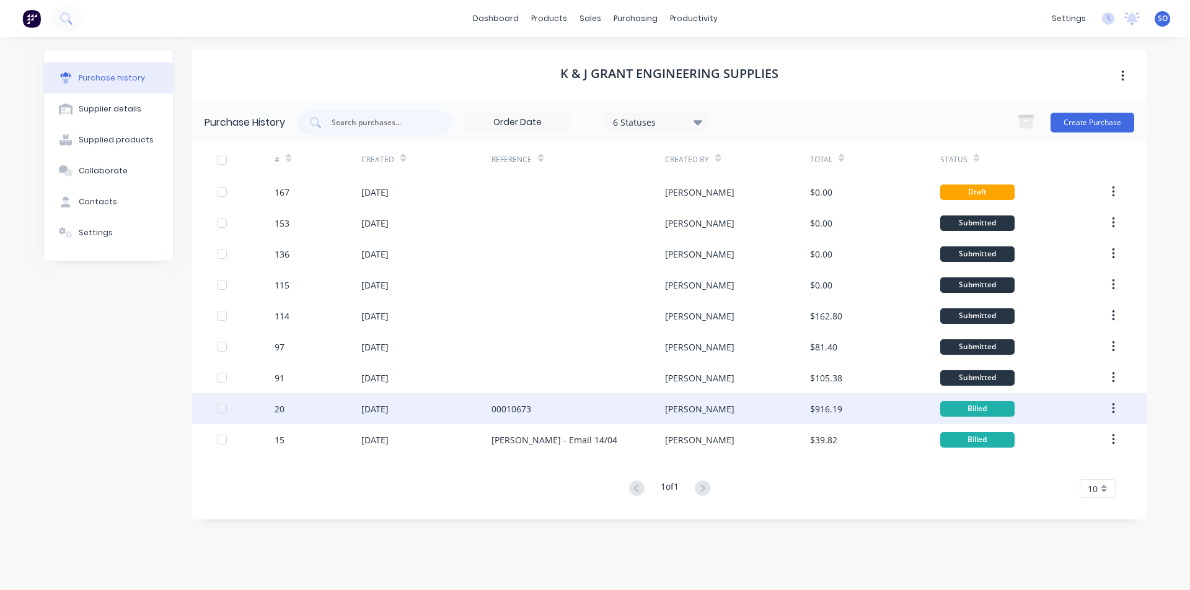
click at [796, 401] on div "[PERSON_NAME]" at bounding box center [737, 408] width 144 height 31
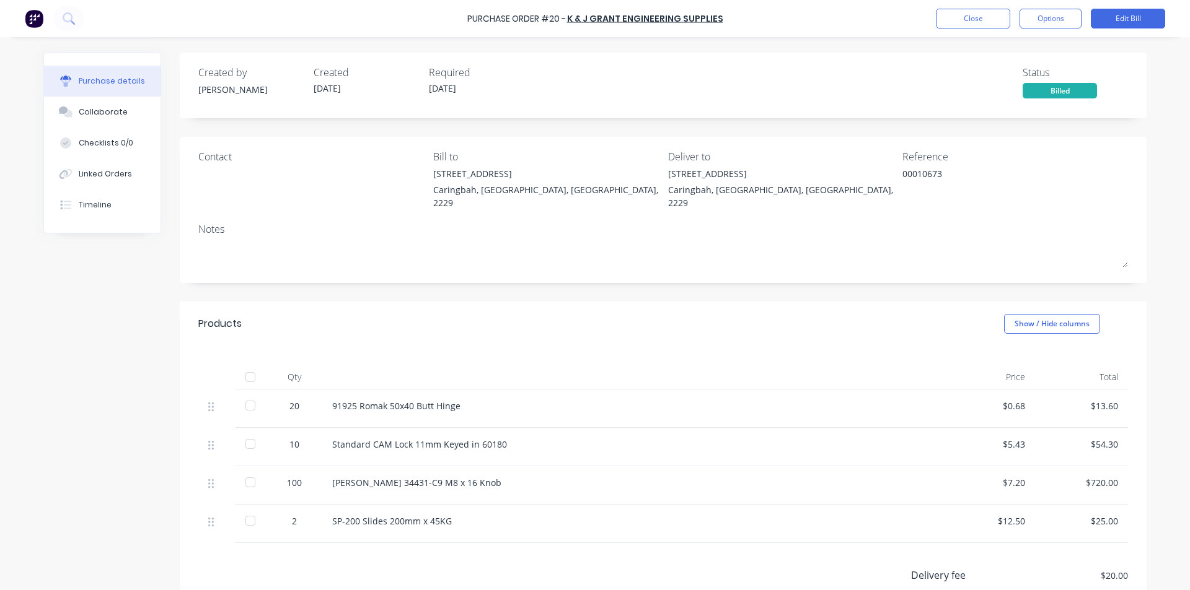
click at [682, 89] on div "Created by Shane Created 16/04/25 Required 16/04/25 Status Billed" at bounding box center [662, 81] width 929 height 33
click at [439, 467] on div "[PERSON_NAME] 34431-C9 M8 x 16 Knob" at bounding box center [632, 486] width 620 height 38
drag, startPoint x: 487, startPoint y: 474, endPoint x: 409, endPoint y: 481, distance: 78.4
click at [409, 481] on div "[PERSON_NAME] 34431-C9 M8 x 16 Knob" at bounding box center [632, 486] width 620 height 38
click at [327, 370] on div at bounding box center [632, 377] width 620 height 25
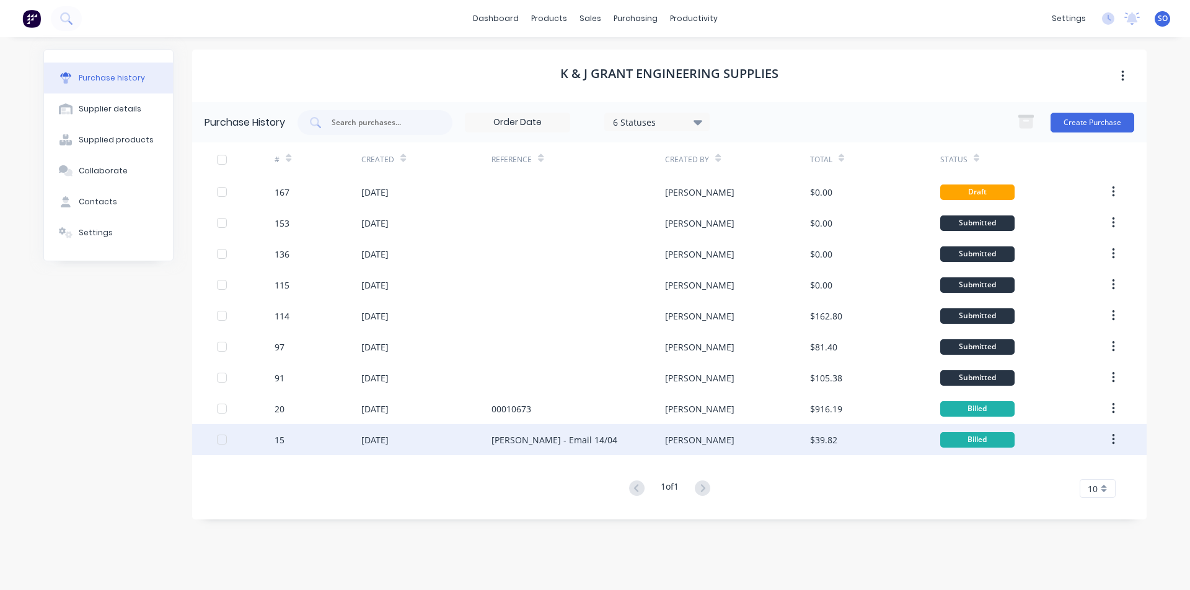
click at [697, 441] on div "[PERSON_NAME]" at bounding box center [737, 439] width 144 height 31
type textarea "x"
